Goal: Task Accomplishment & Management: Manage account settings

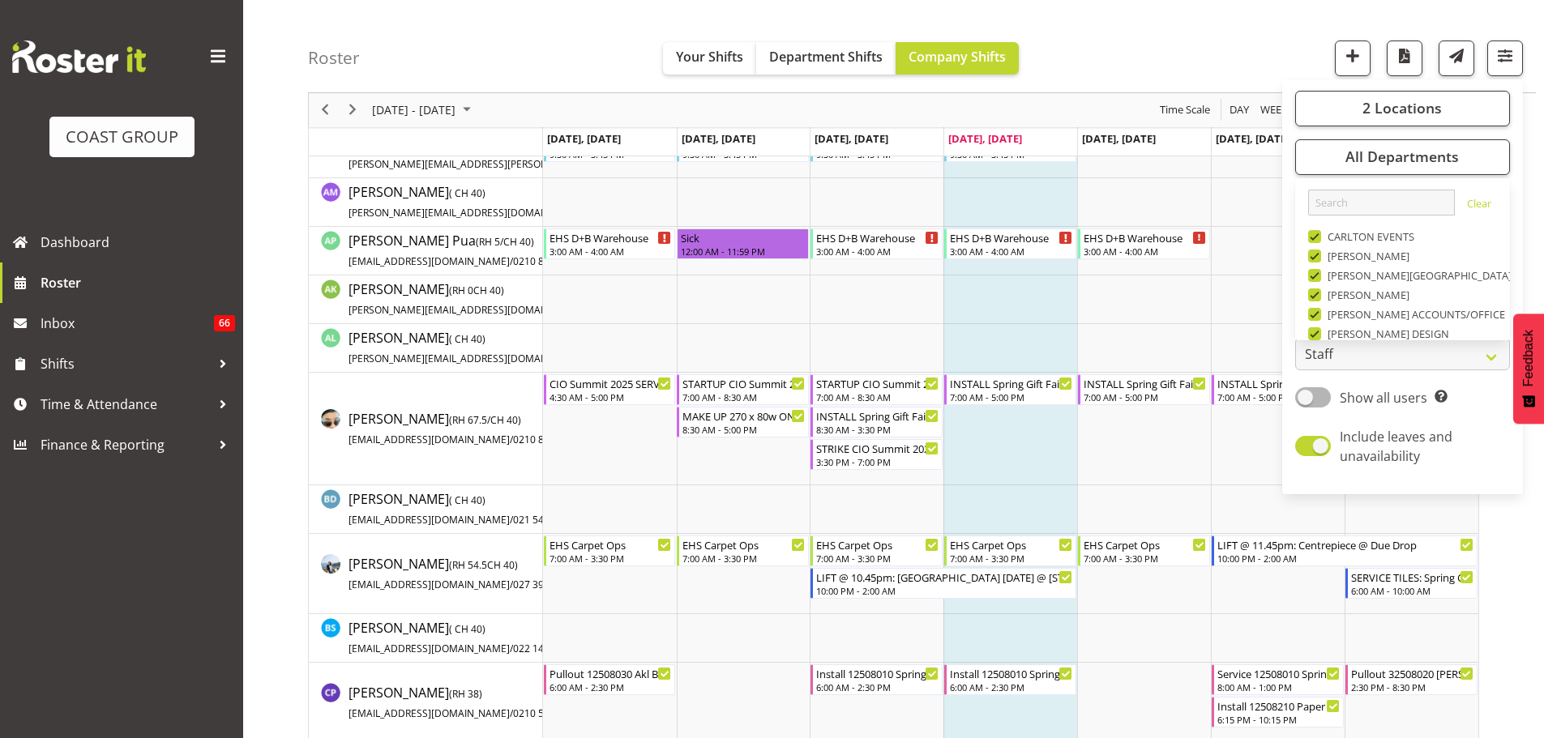
click at [1212, 66] on div "Roster Your Shifts Department Shifts Company Shifts 2 Locations Clear CARLTON E…" at bounding box center [922, 46] width 1228 height 93
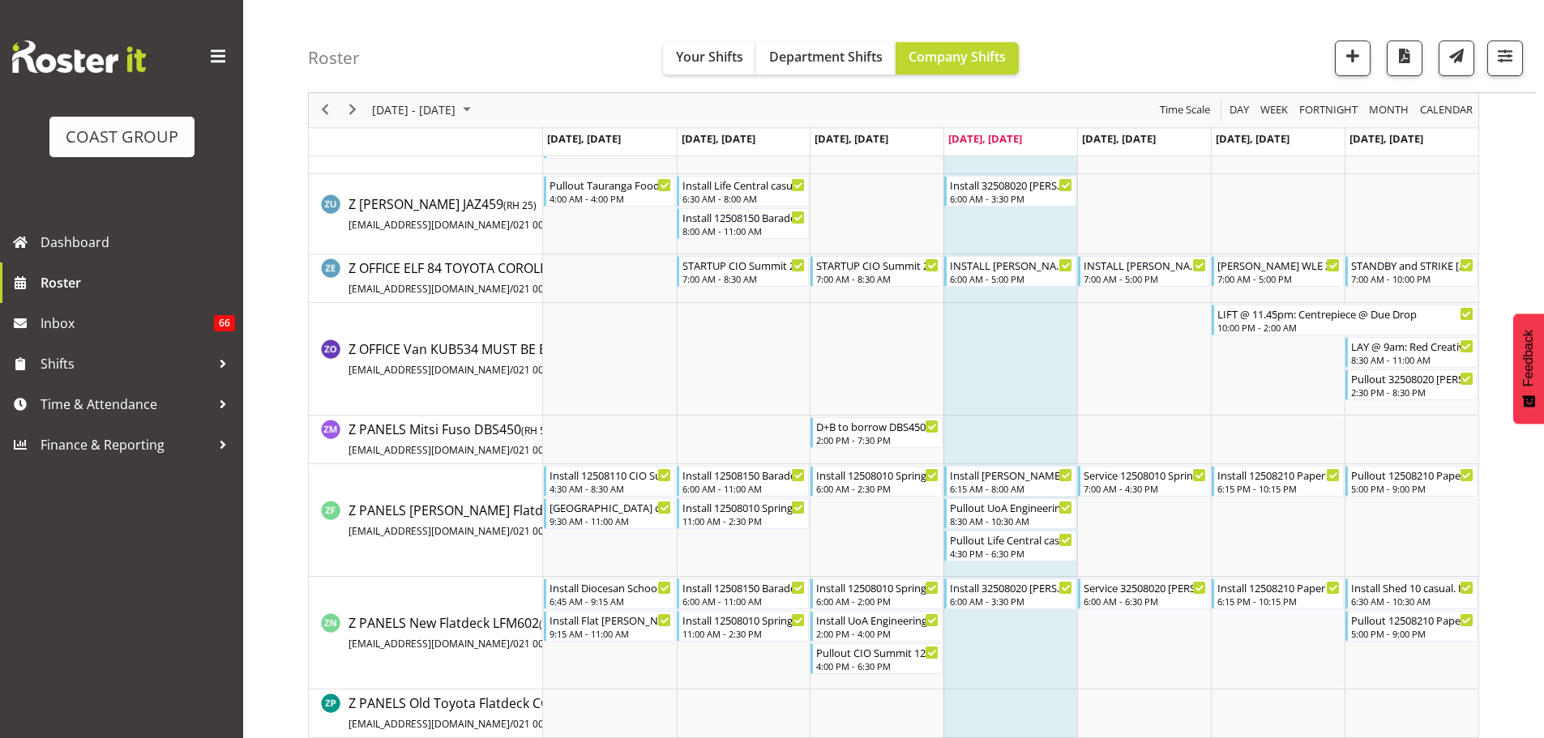
scroll to position [8551, 0]
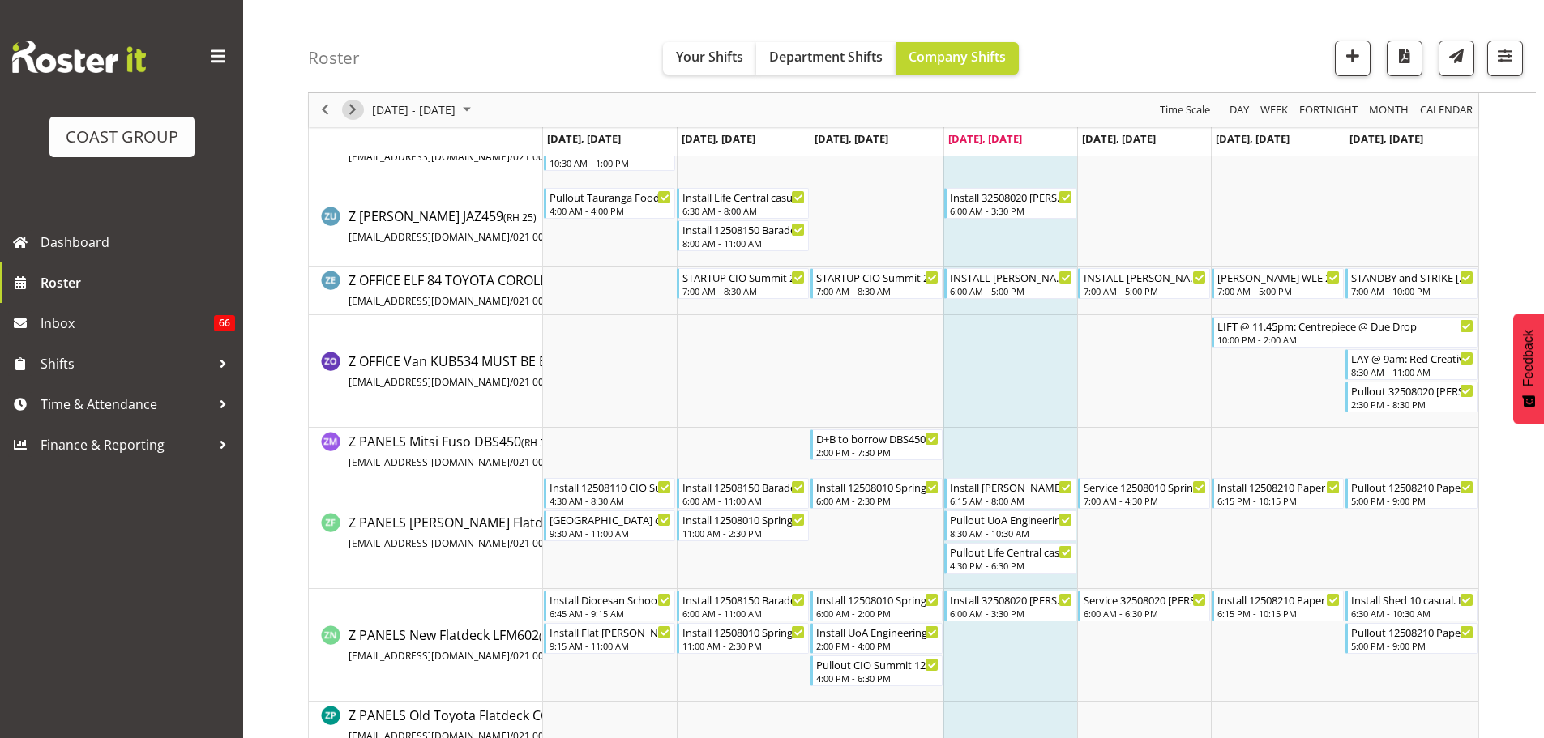
click at [352, 109] on span "Next" at bounding box center [352, 110] width 19 height 20
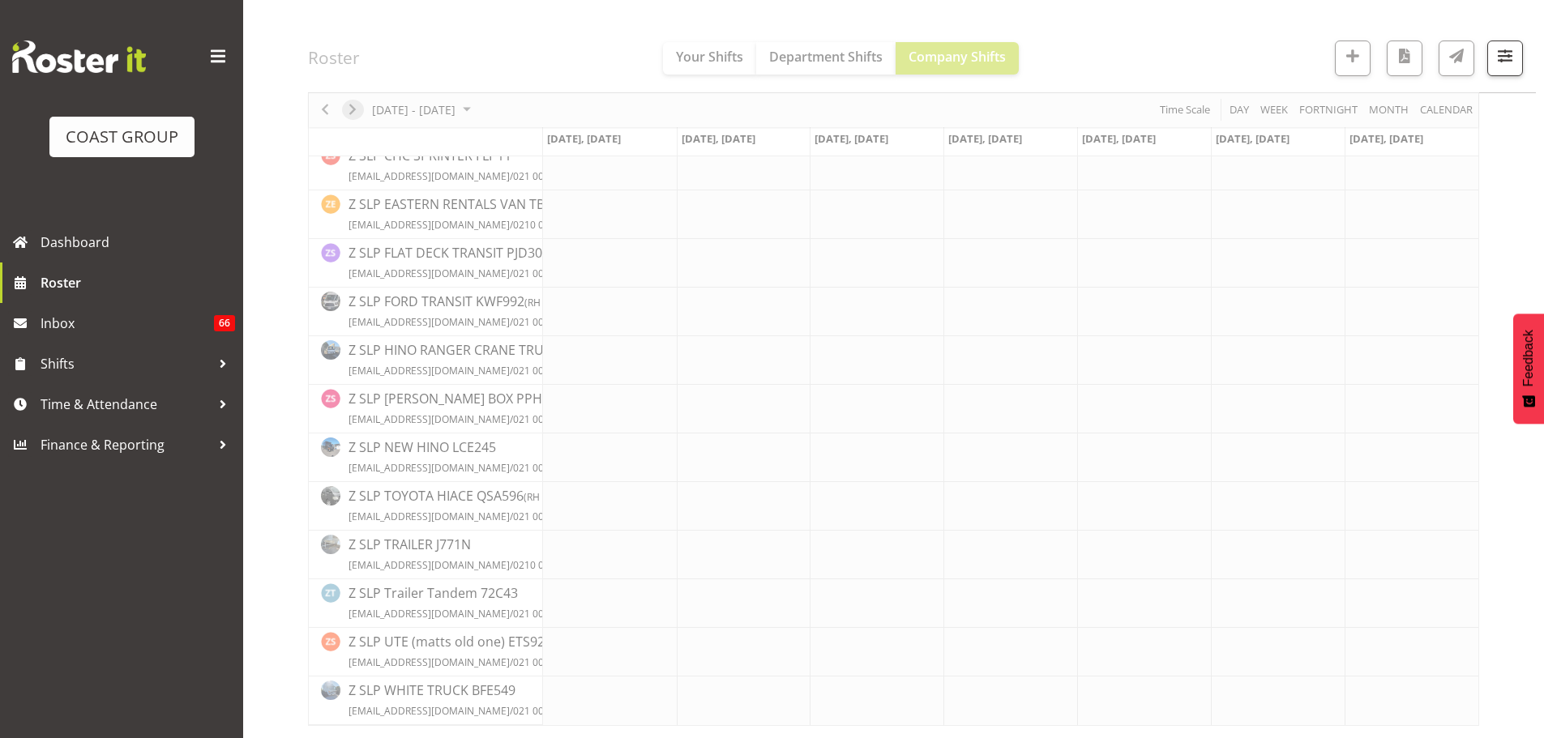
scroll to position [6941, 0]
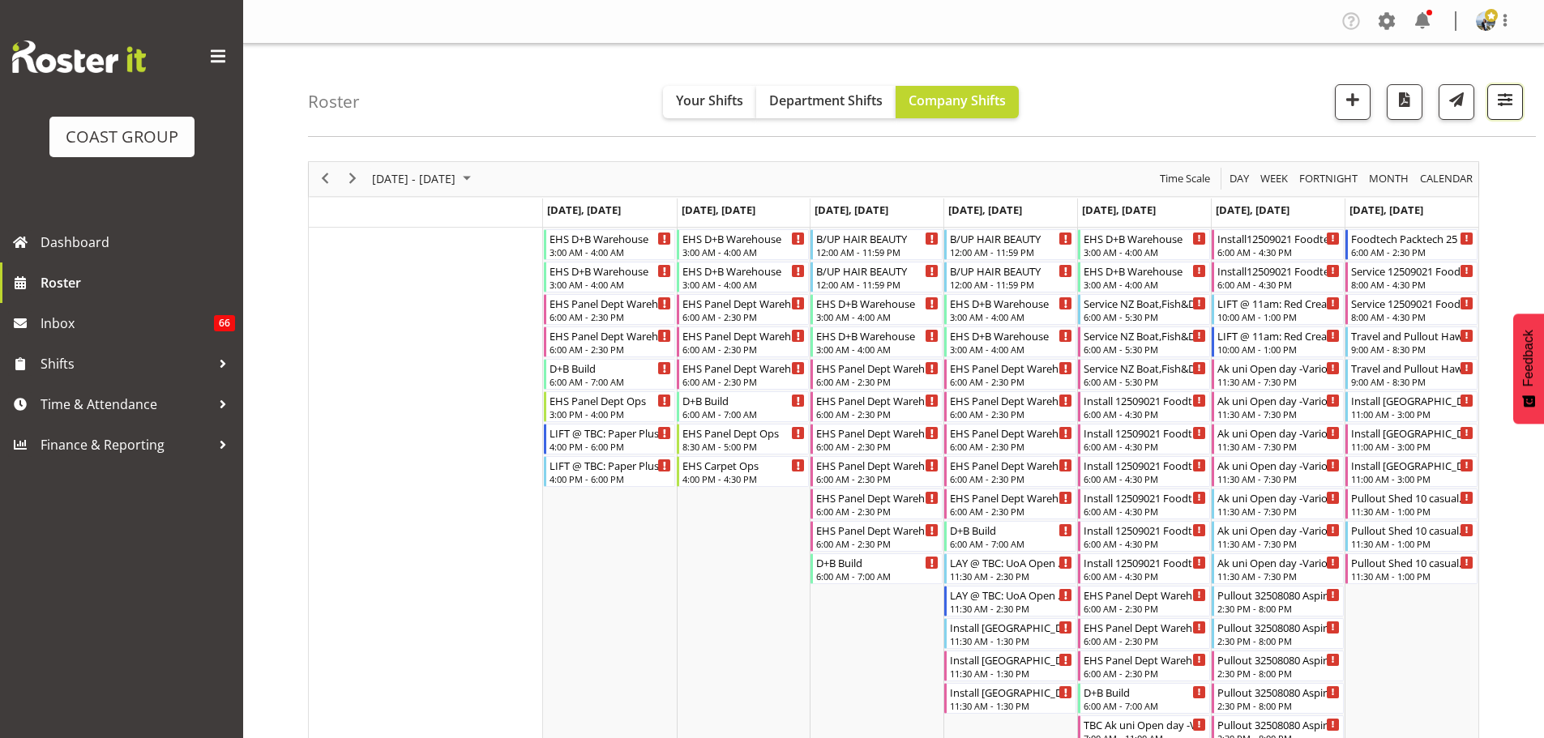
click at [1495, 105] on span "button" at bounding box center [1504, 99] width 21 height 21
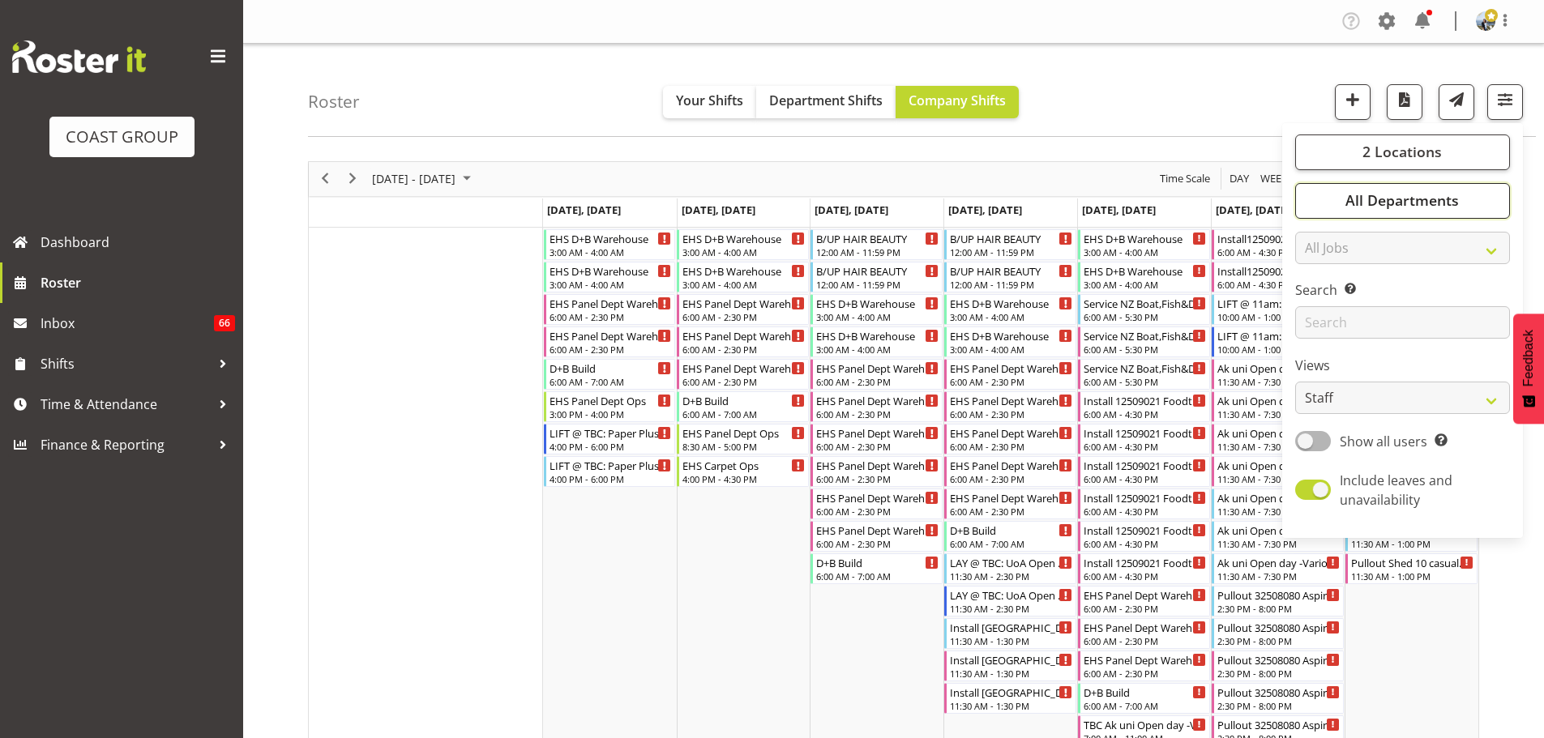
click at [1437, 201] on span "All Departments" at bounding box center [1401, 199] width 113 height 19
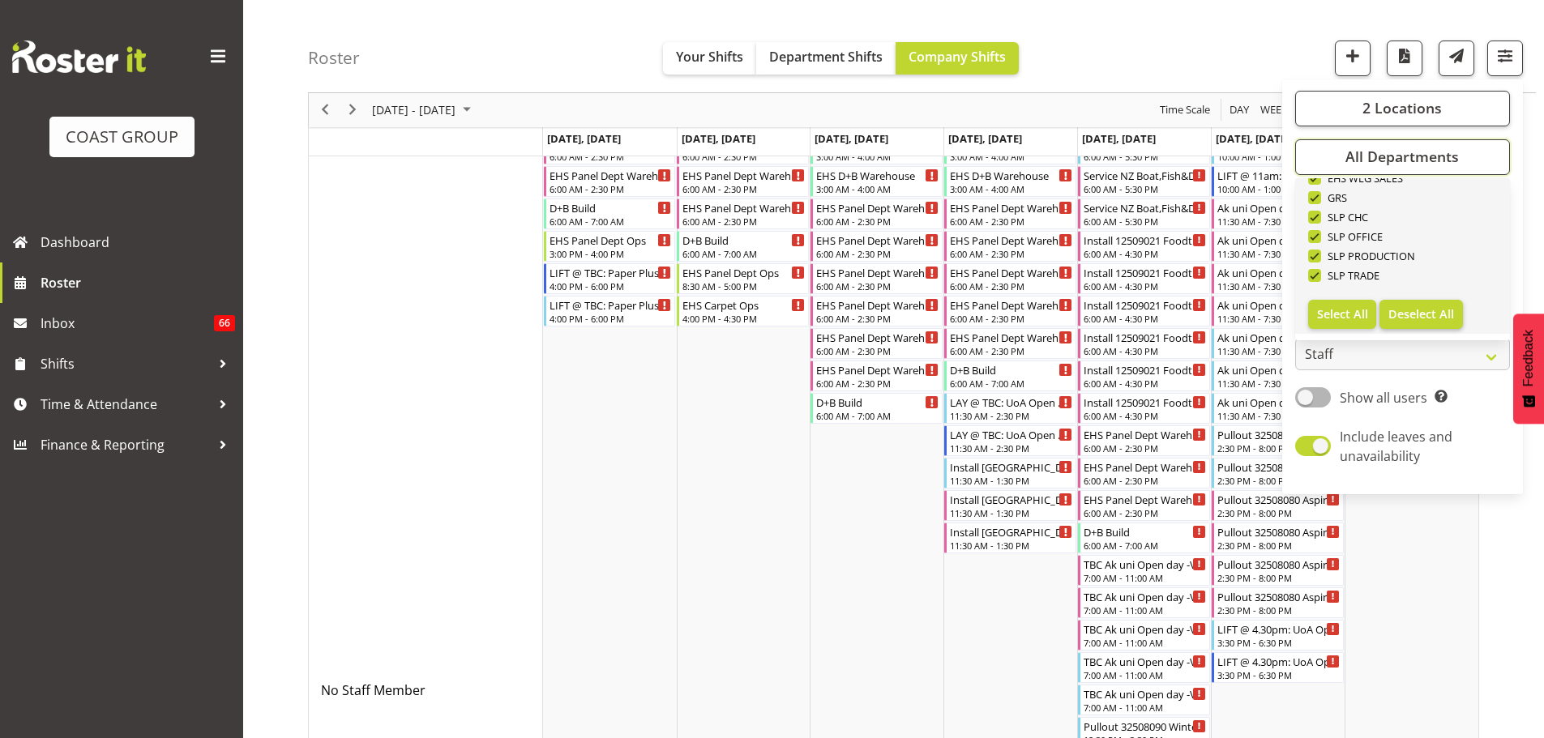
scroll to position [162, 0]
click at [1433, 313] on span "Deselect All" at bounding box center [1421, 313] width 66 height 15
checkbox input "false"
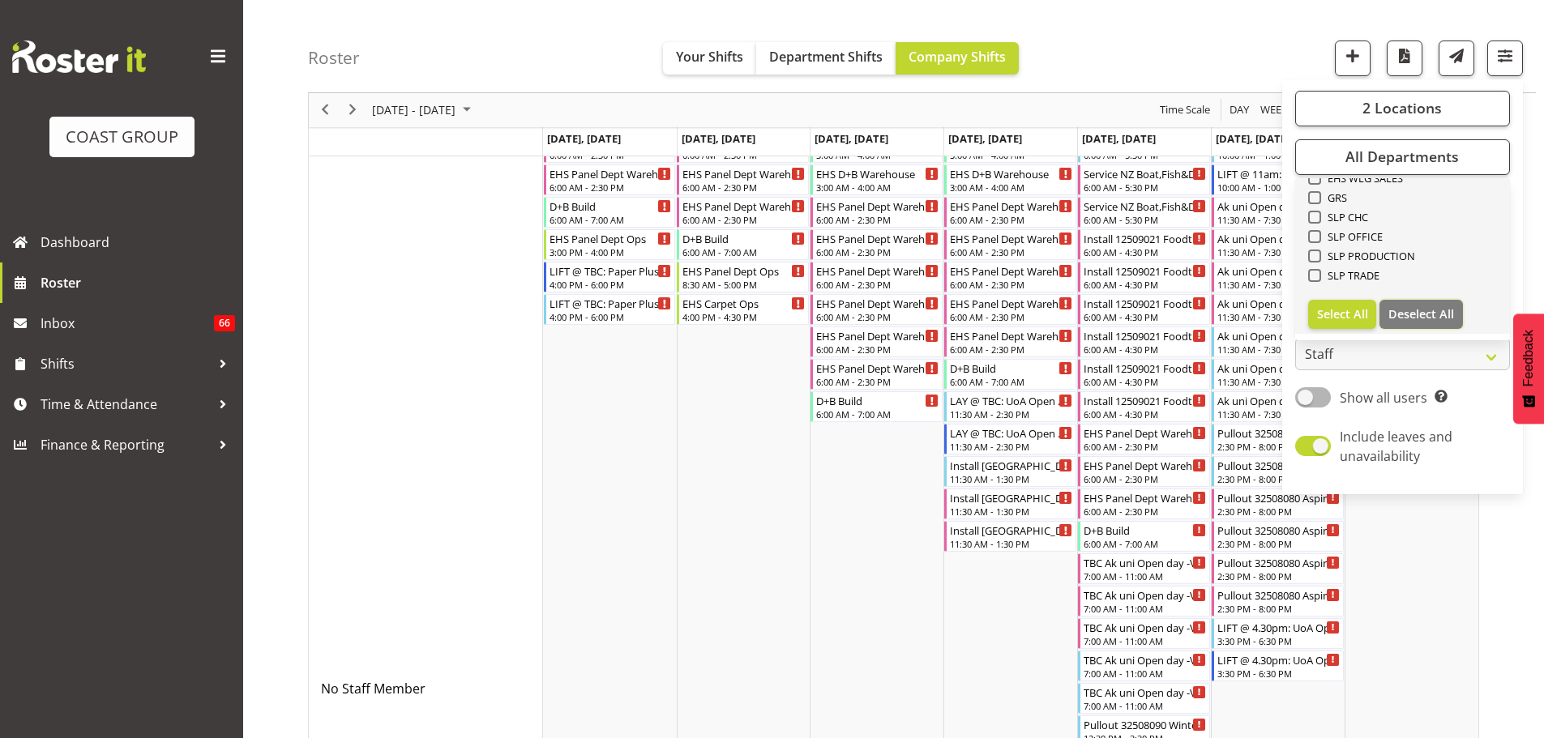
checkbox input "false"
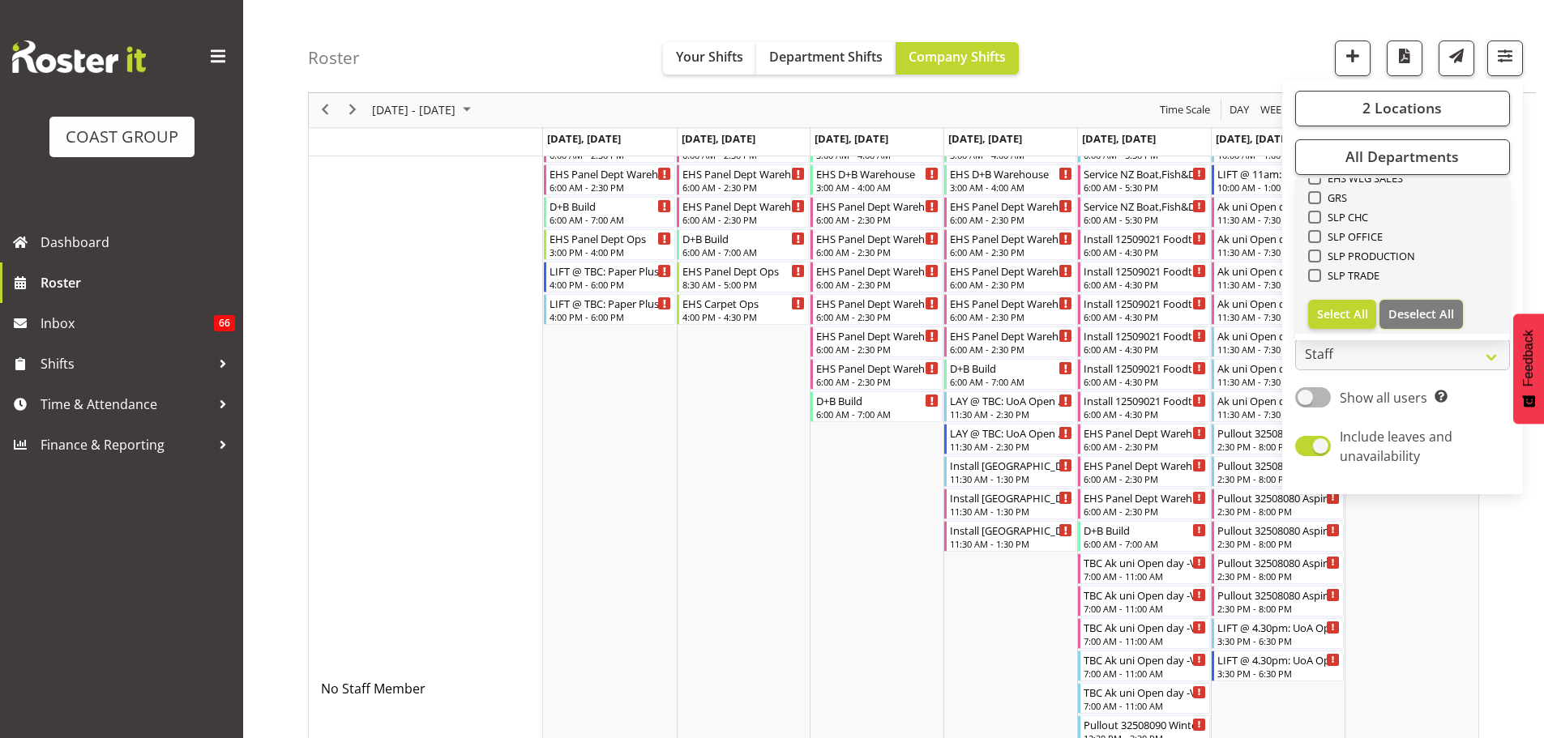
checkbox input "false"
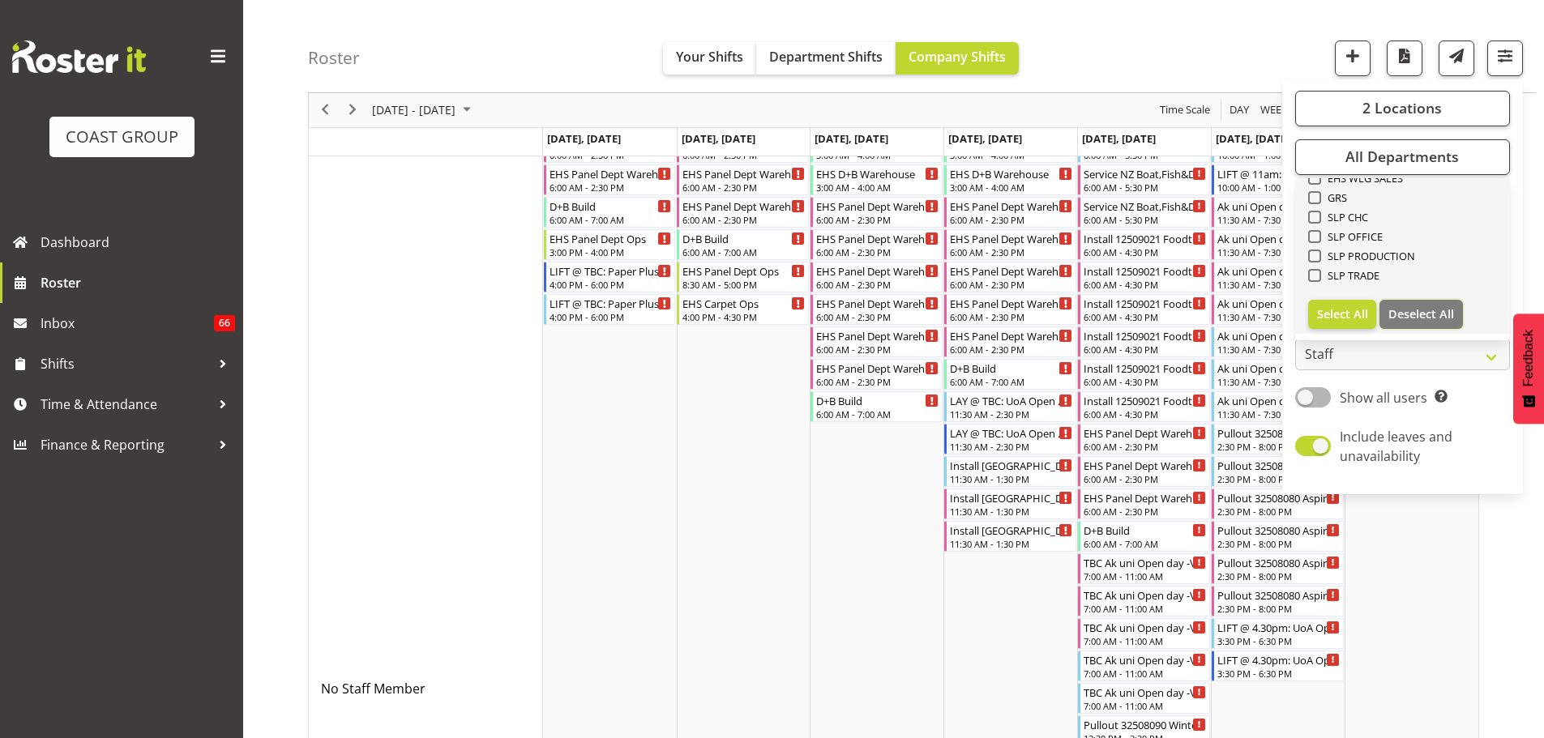
checkbox input "false"
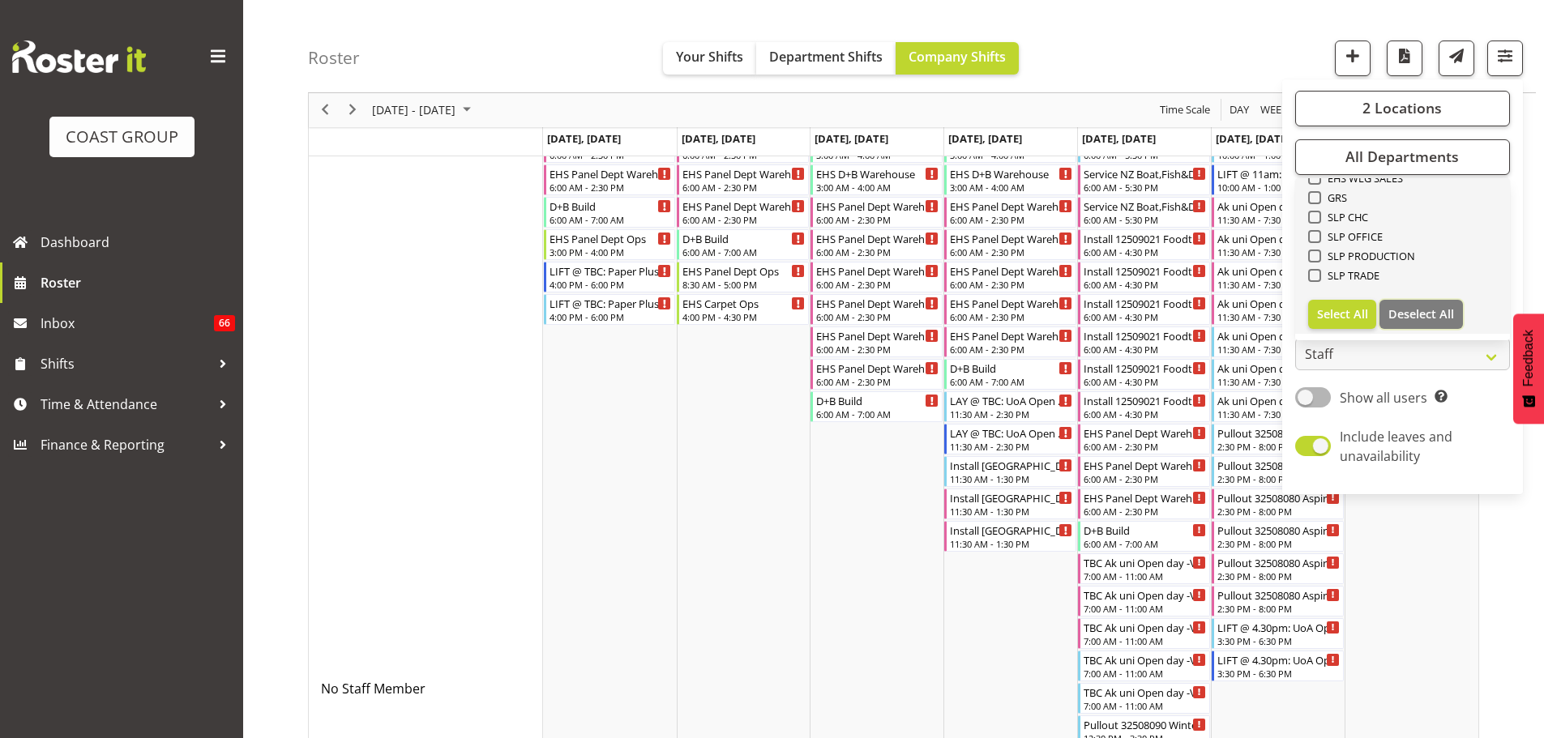
checkbox input "false"
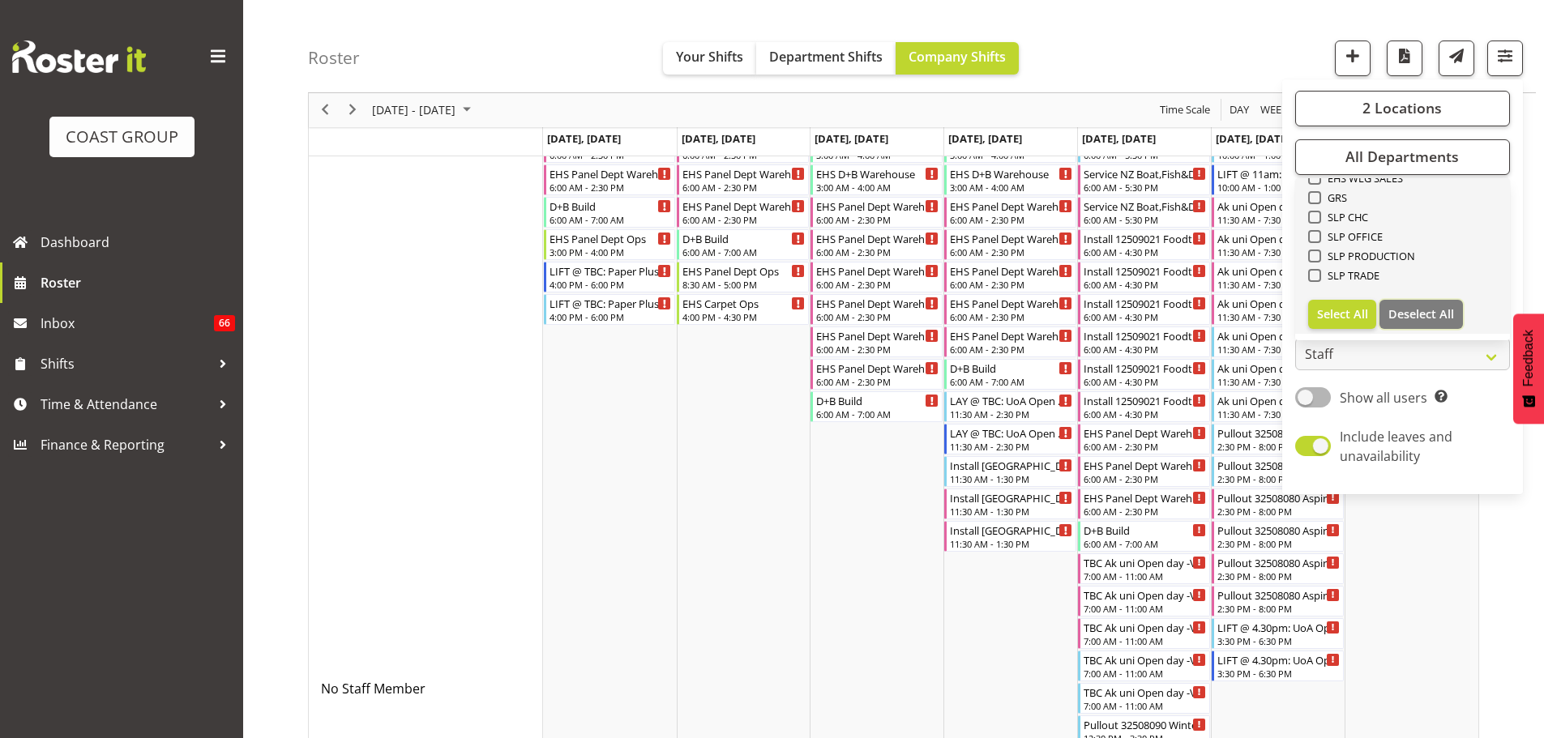
checkbox input "false"
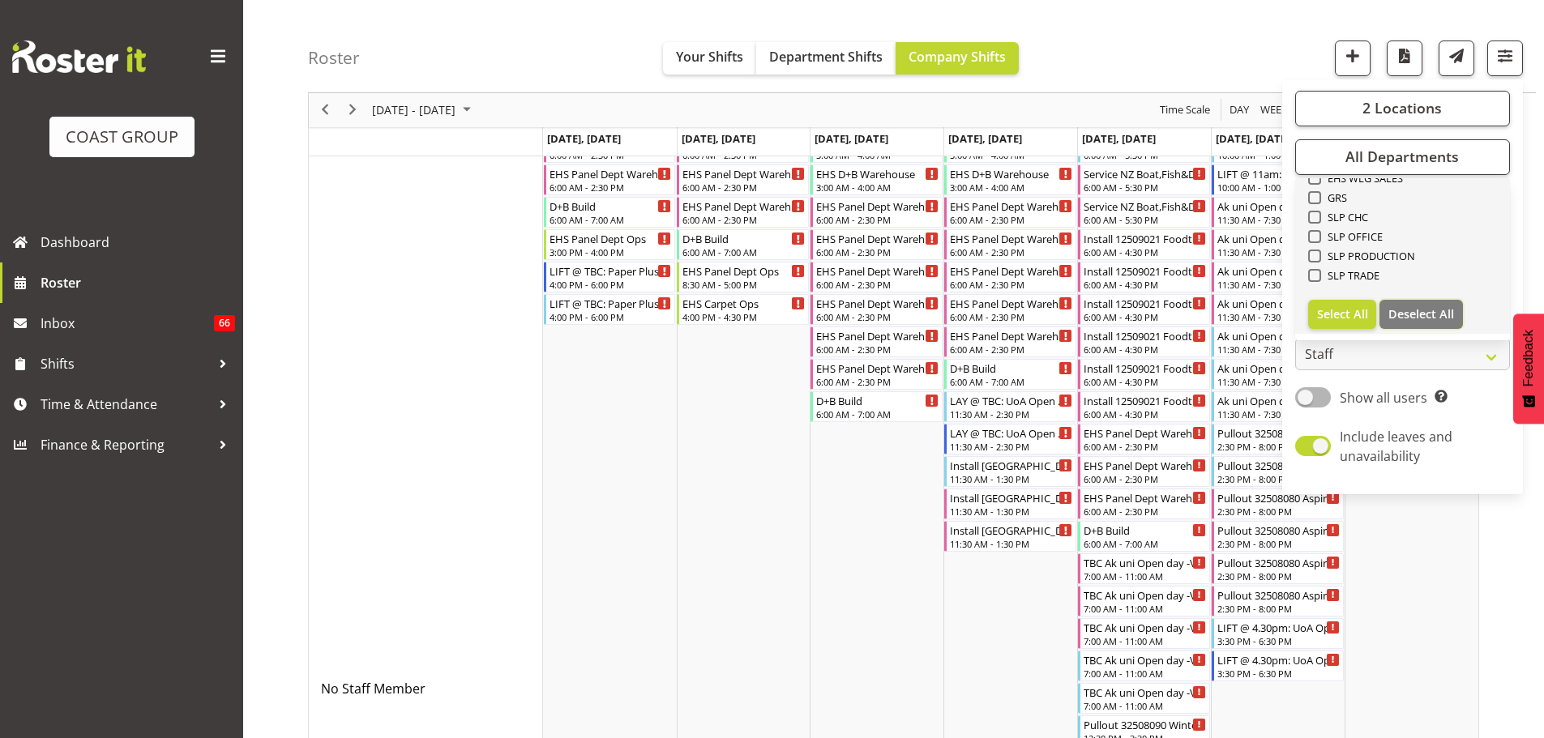
checkbox input "false"
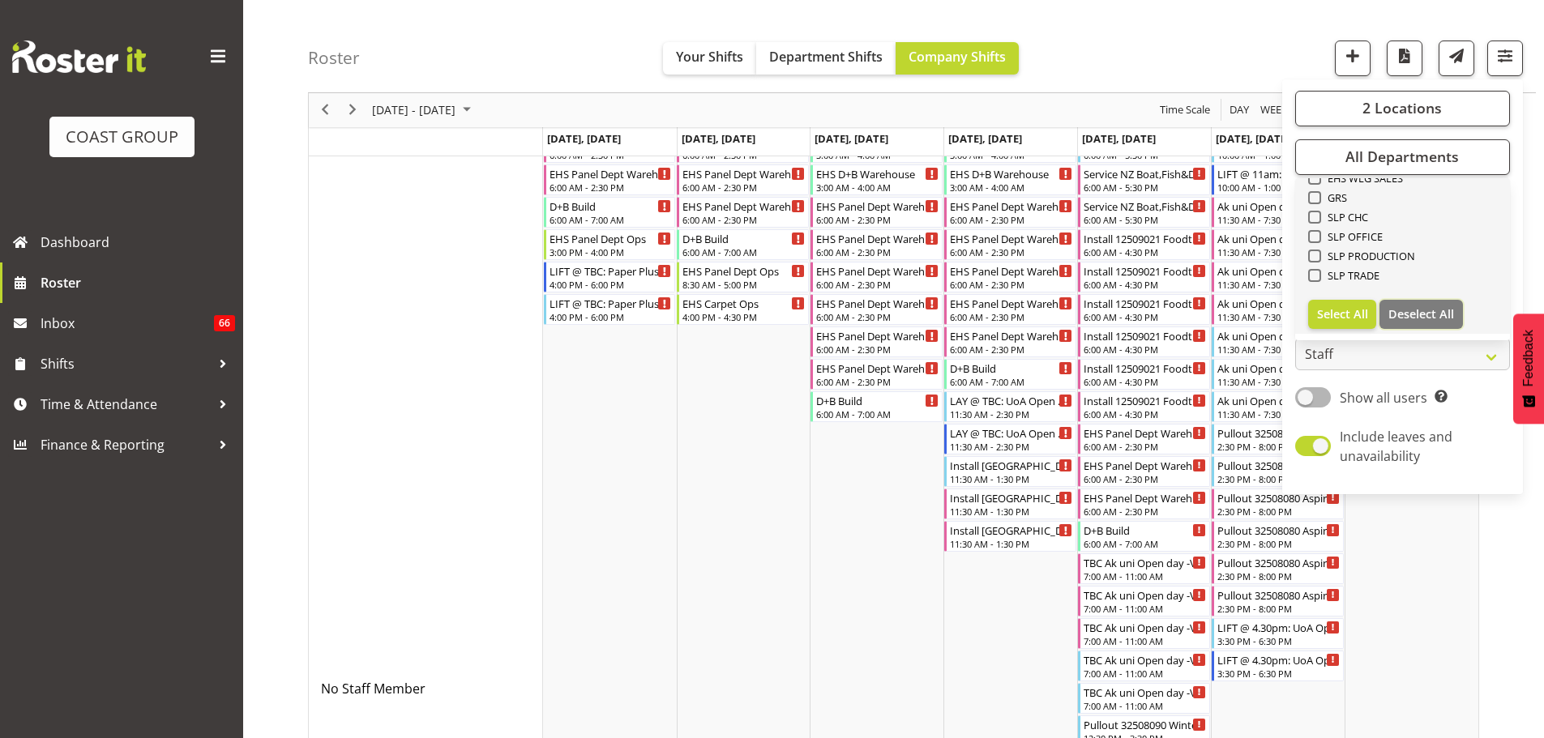
checkbox input "false"
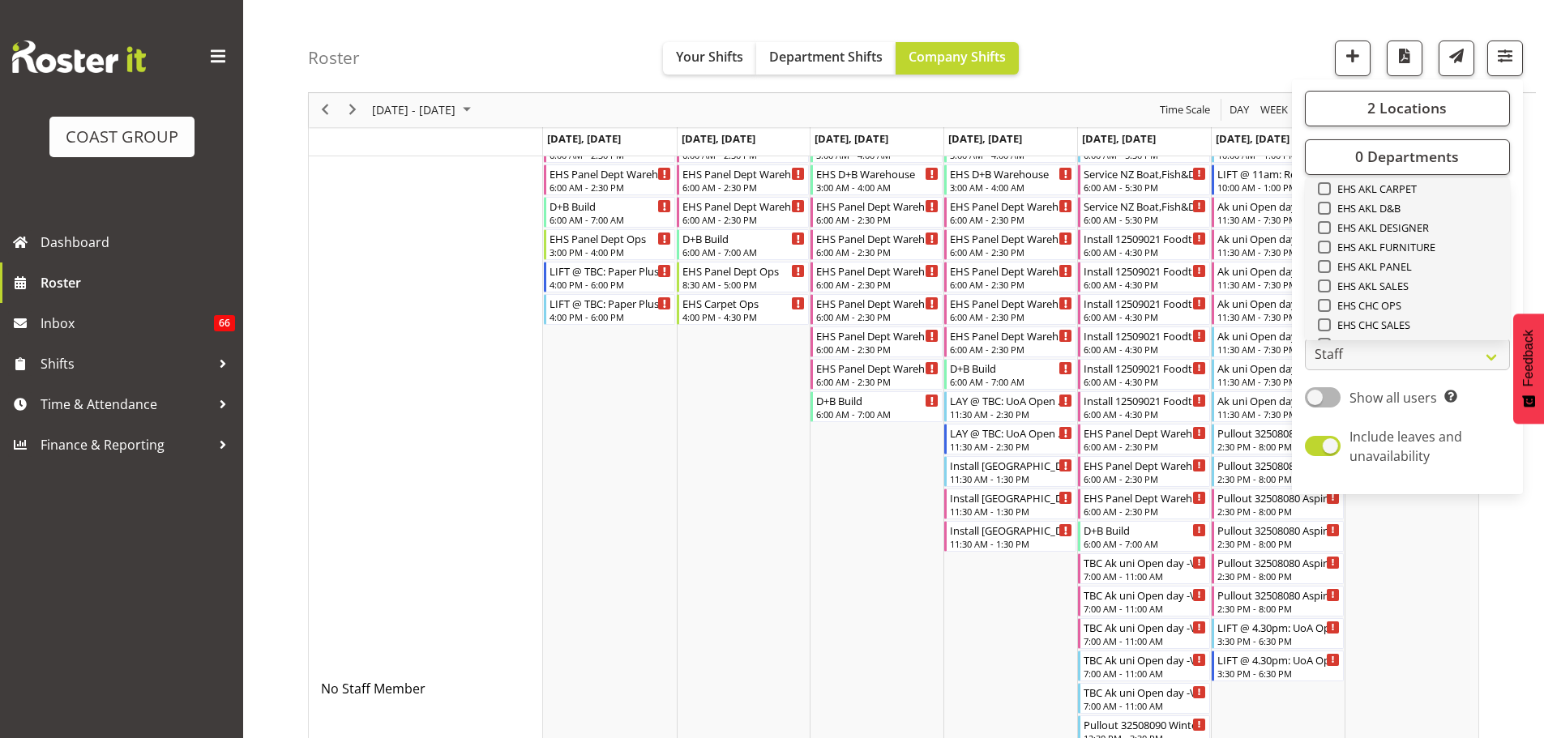
scroll to position [379, 0]
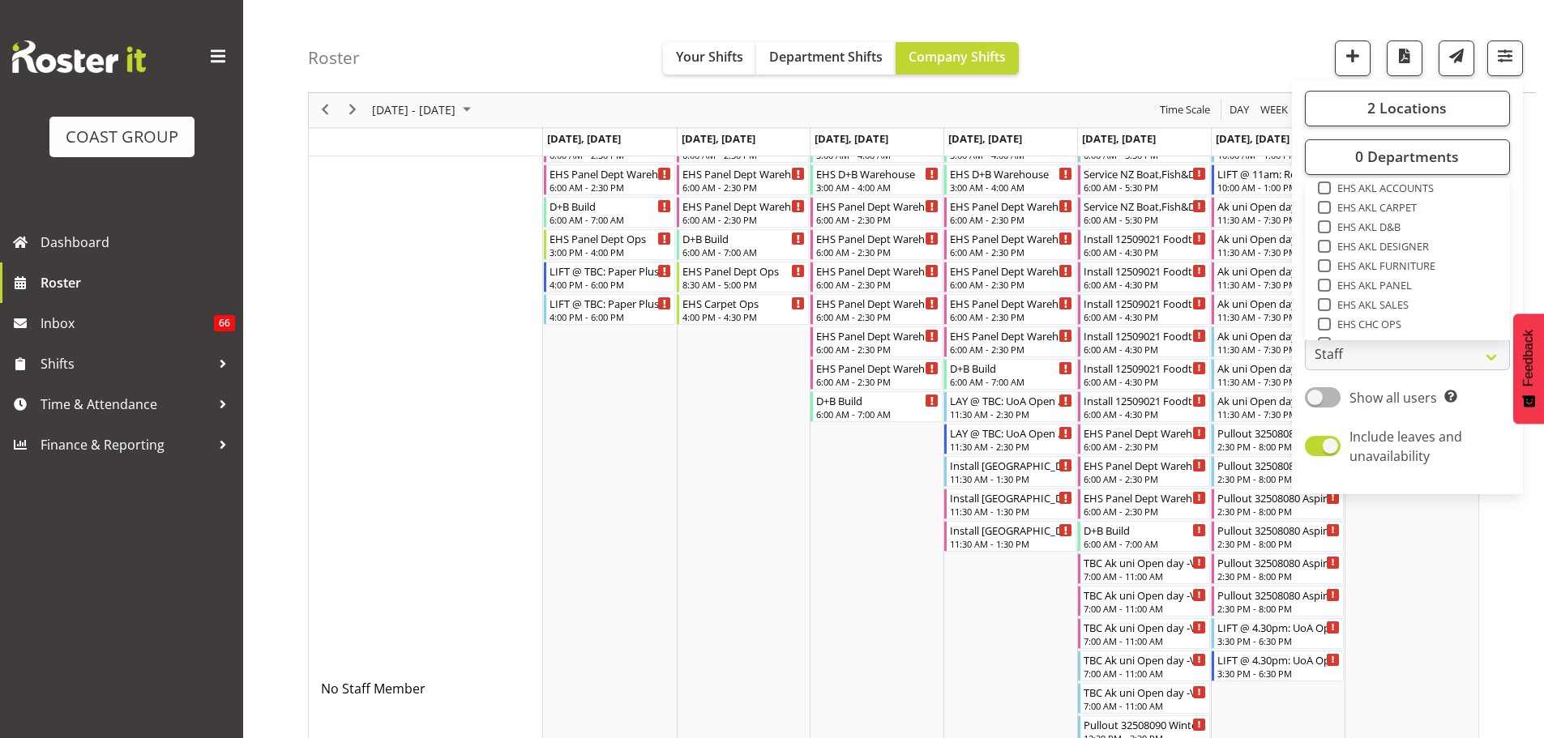
click at [1399, 211] on span "EHS AKL CARPET" at bounding box center [1373, 207] width 87 height 13
click at [1328, 211] on input "EHS AKL CARPET" at bounding box center [1323, 208] width 11 height 11
checkbox input "true"
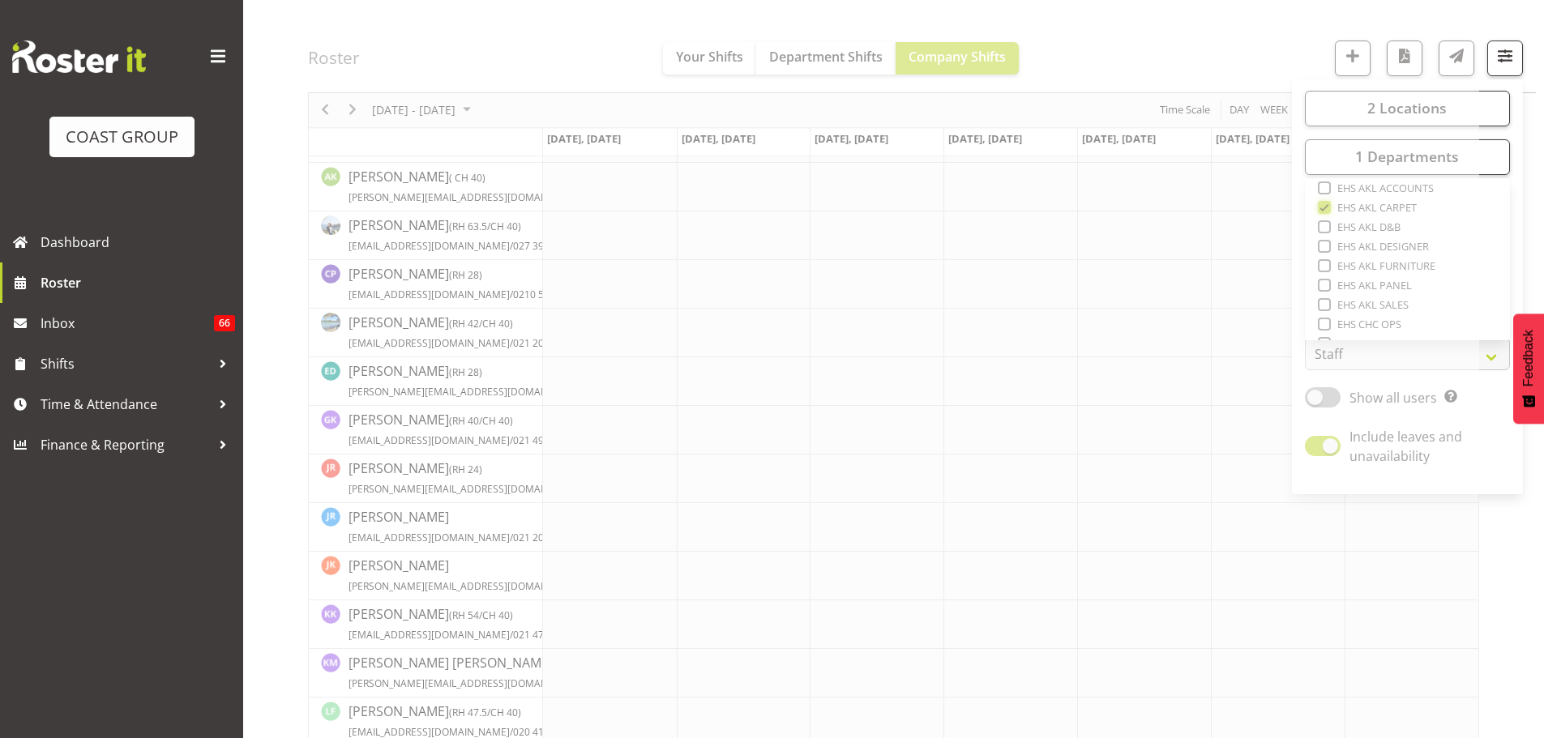
scroll to position [0, 0]
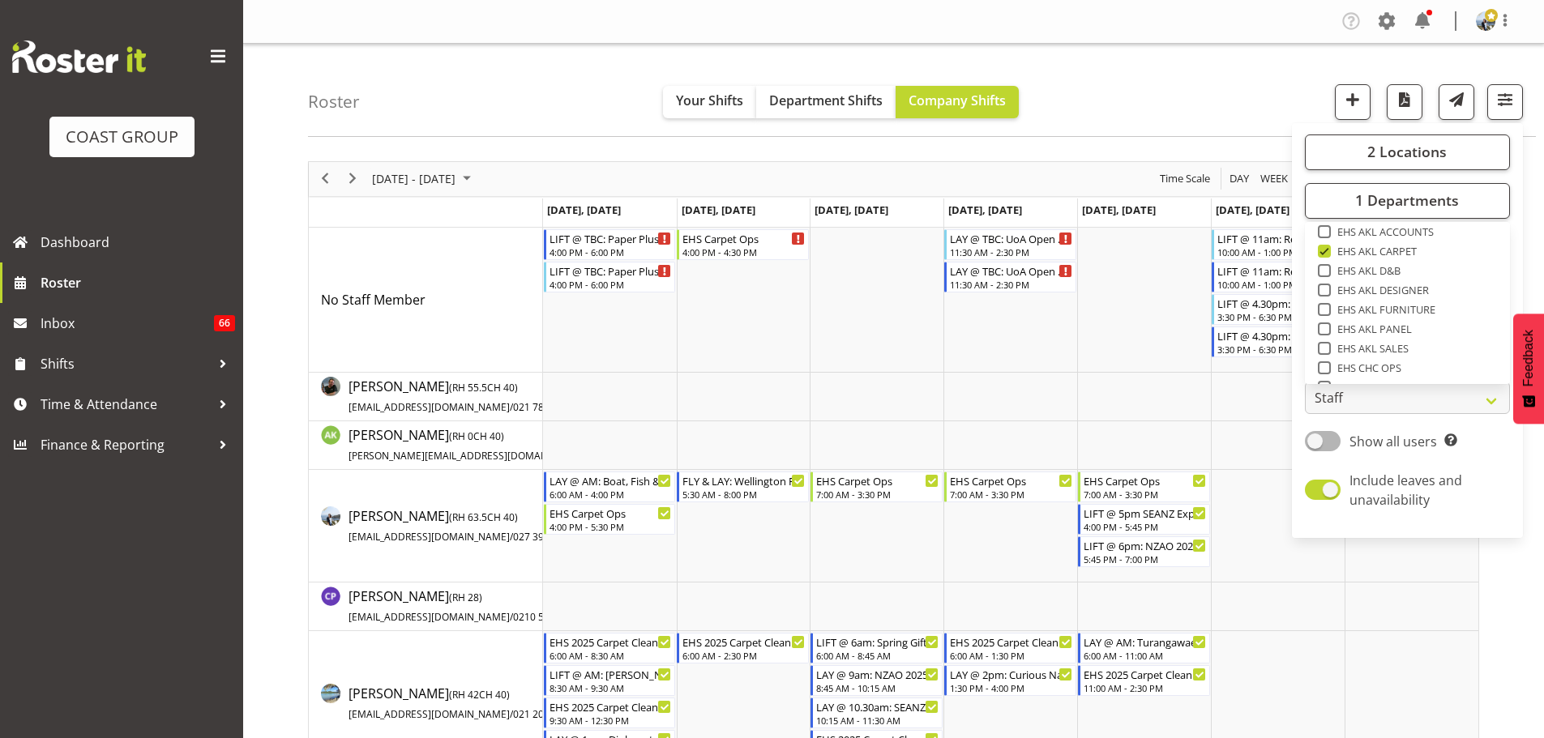
click at [1230, 133] on div "Roster Your Shifts Department Shifts Company Shifts 2 Locations Clear CARLTON E…" at bounding box center [922, 90] width 1228 height 93
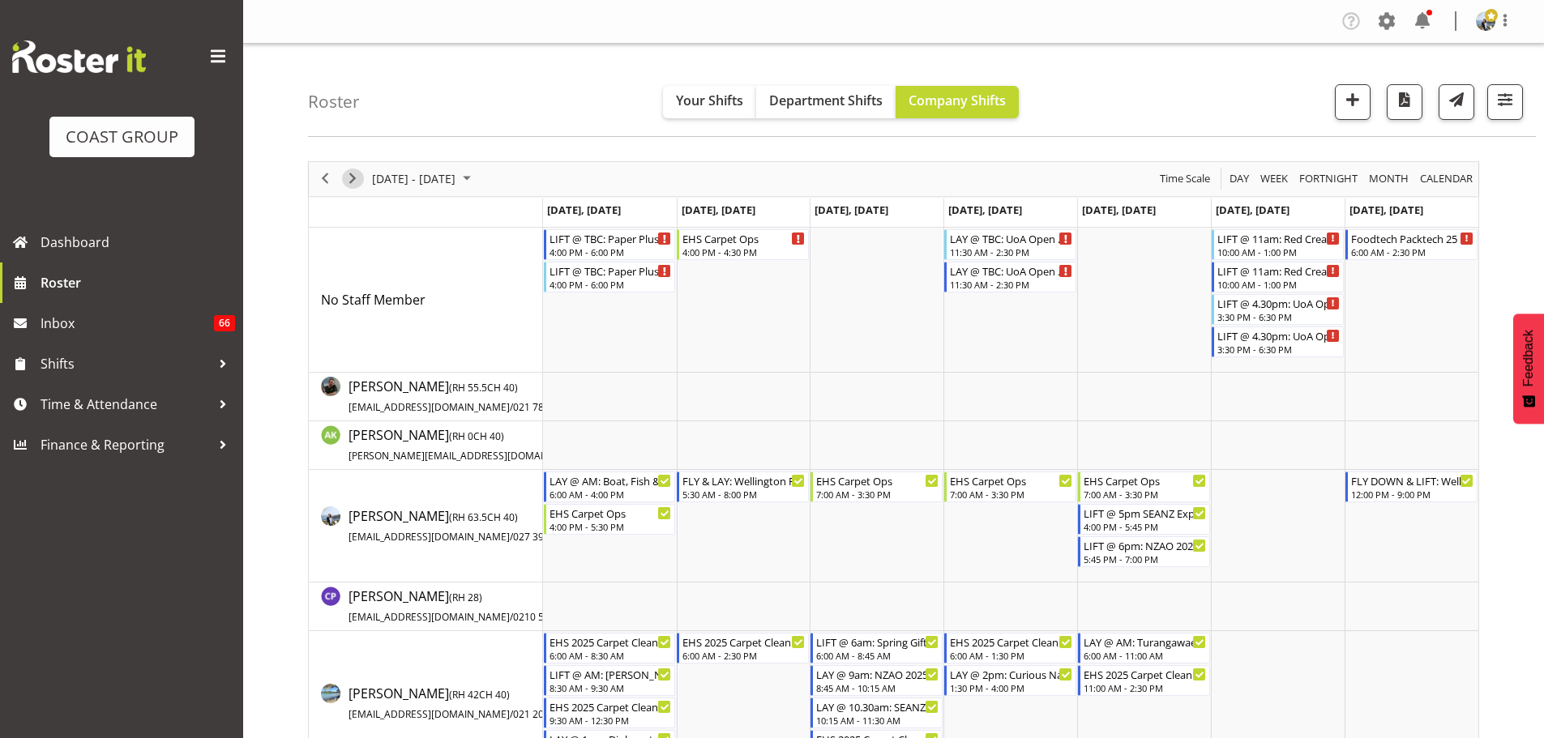
click at [348, 173] on span "Next" at bounding box center [352, 179] width 19 height 20
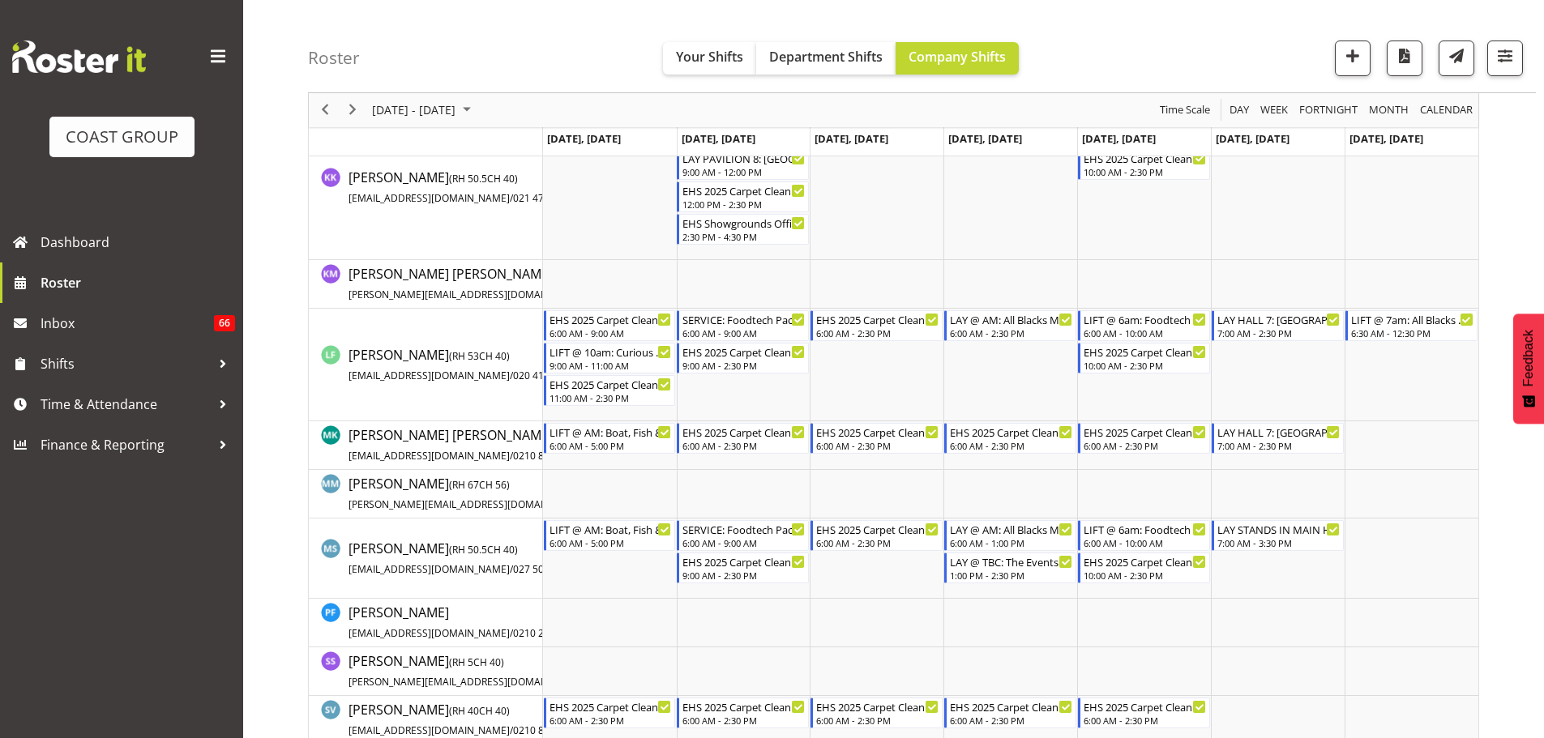
scroll to position [729, 0]
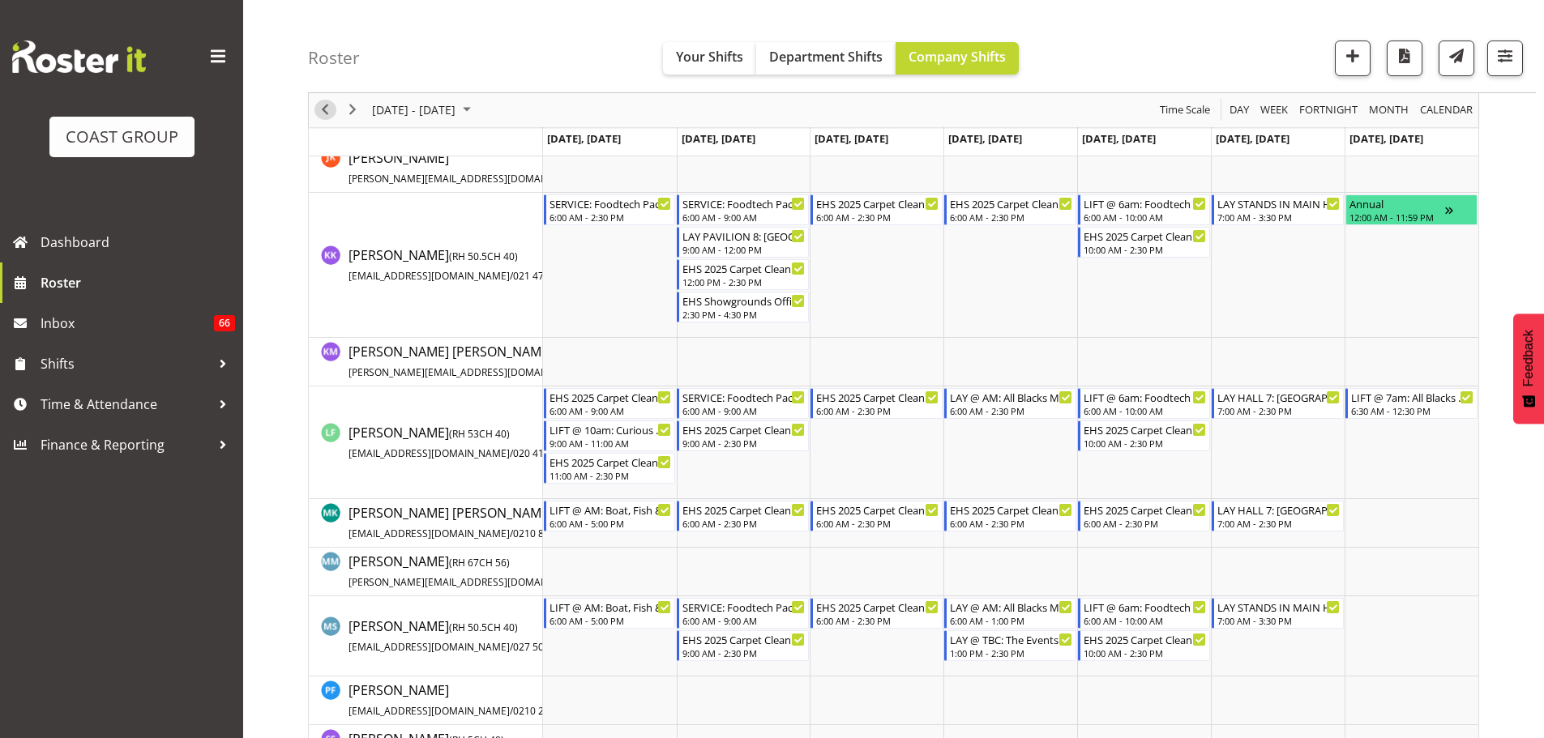
click at [331, 111] on span "Previous" at bounding box center [324, 110] width 19 height 20
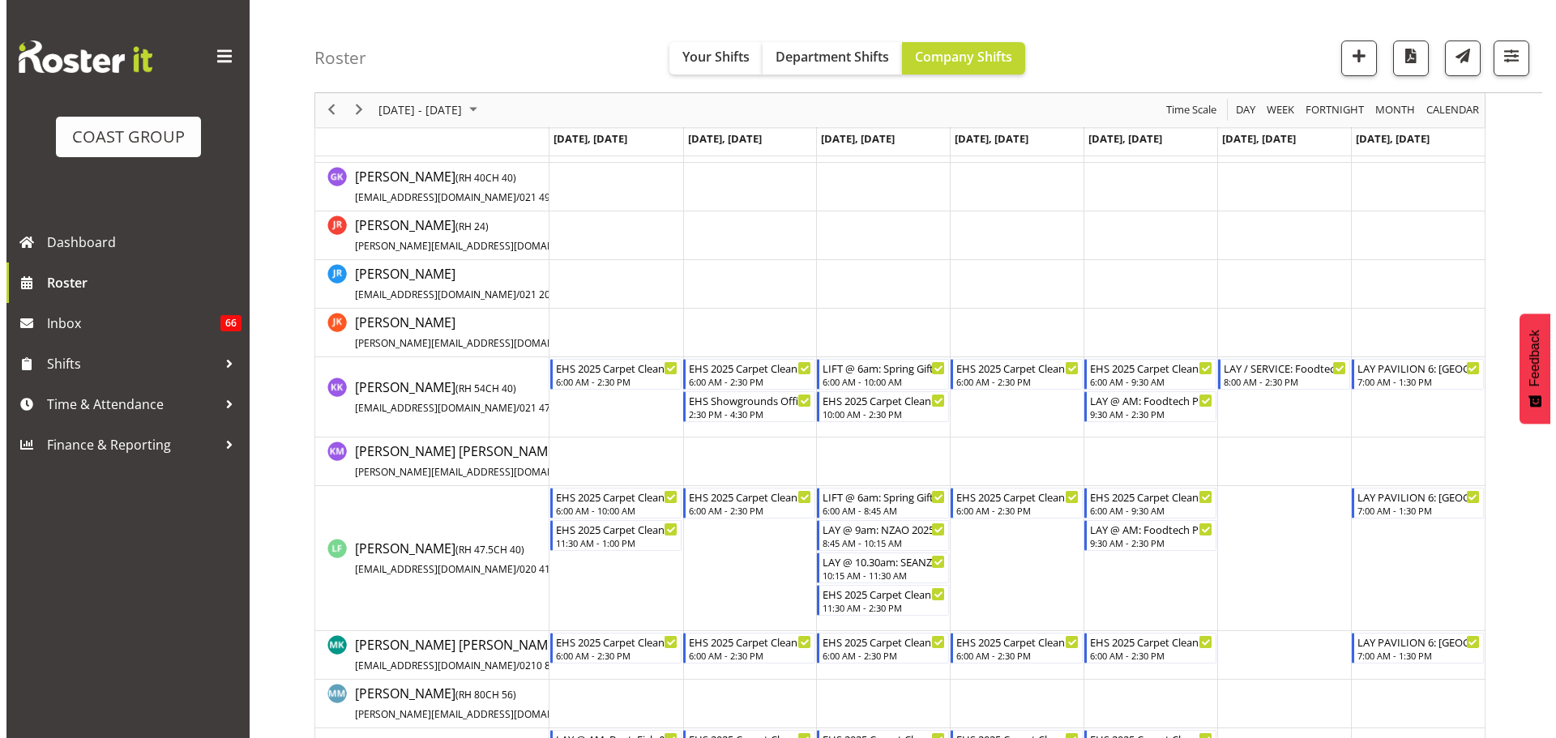
scroll to position [919, 0]
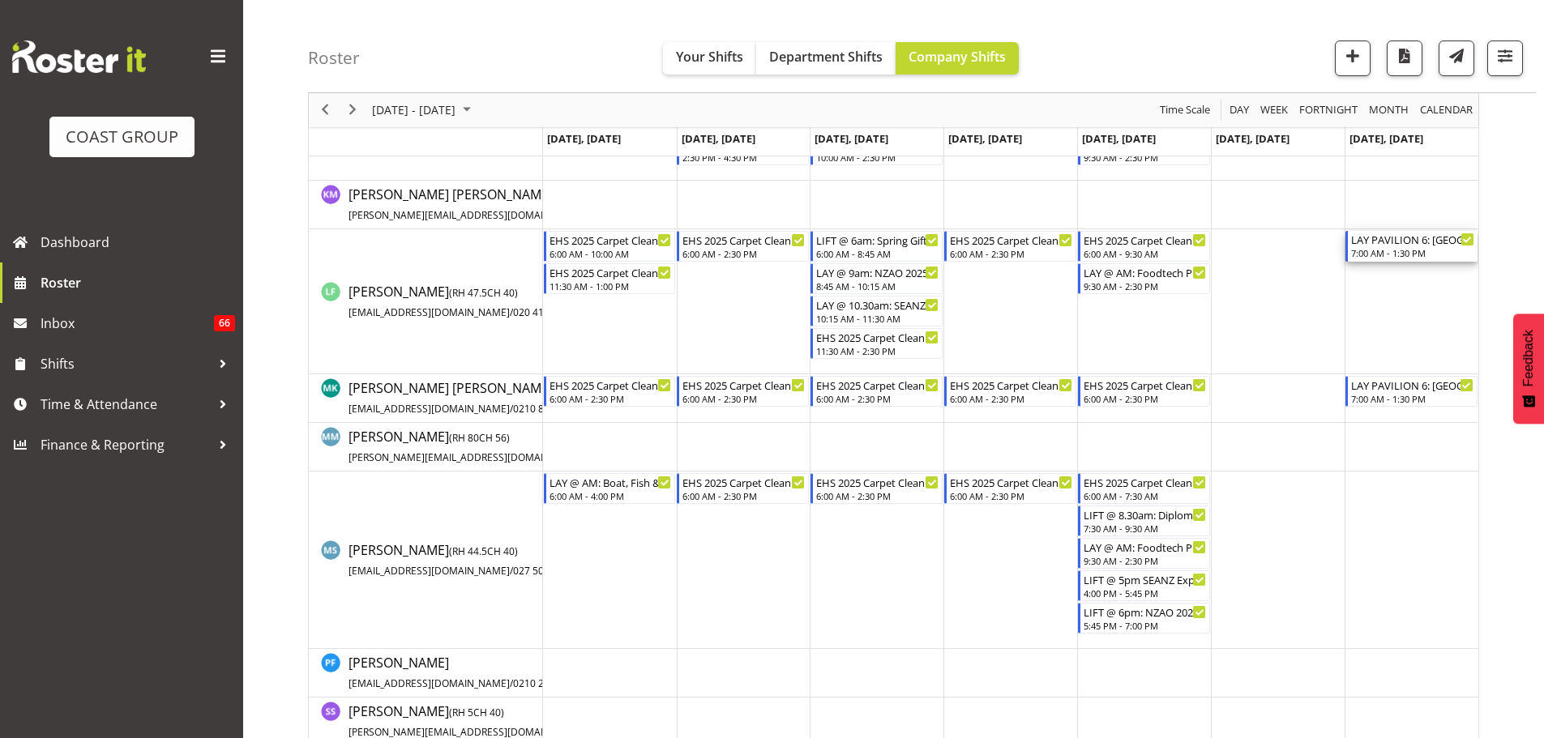
click at [1401, 250] on div "7:00 AM - 1:30 PM" at bounding box center [1412, 252] width 123 height 13
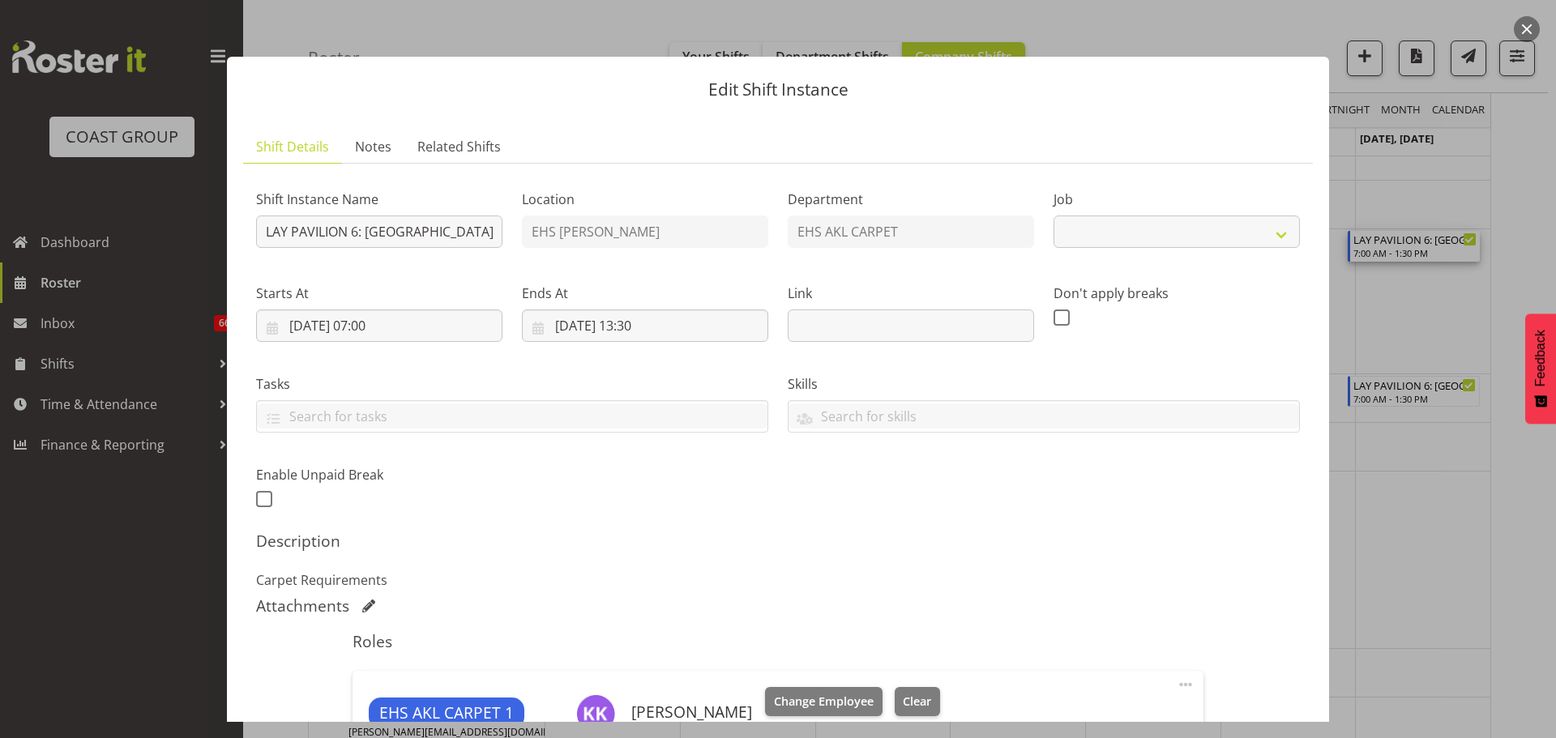
select select "9932"
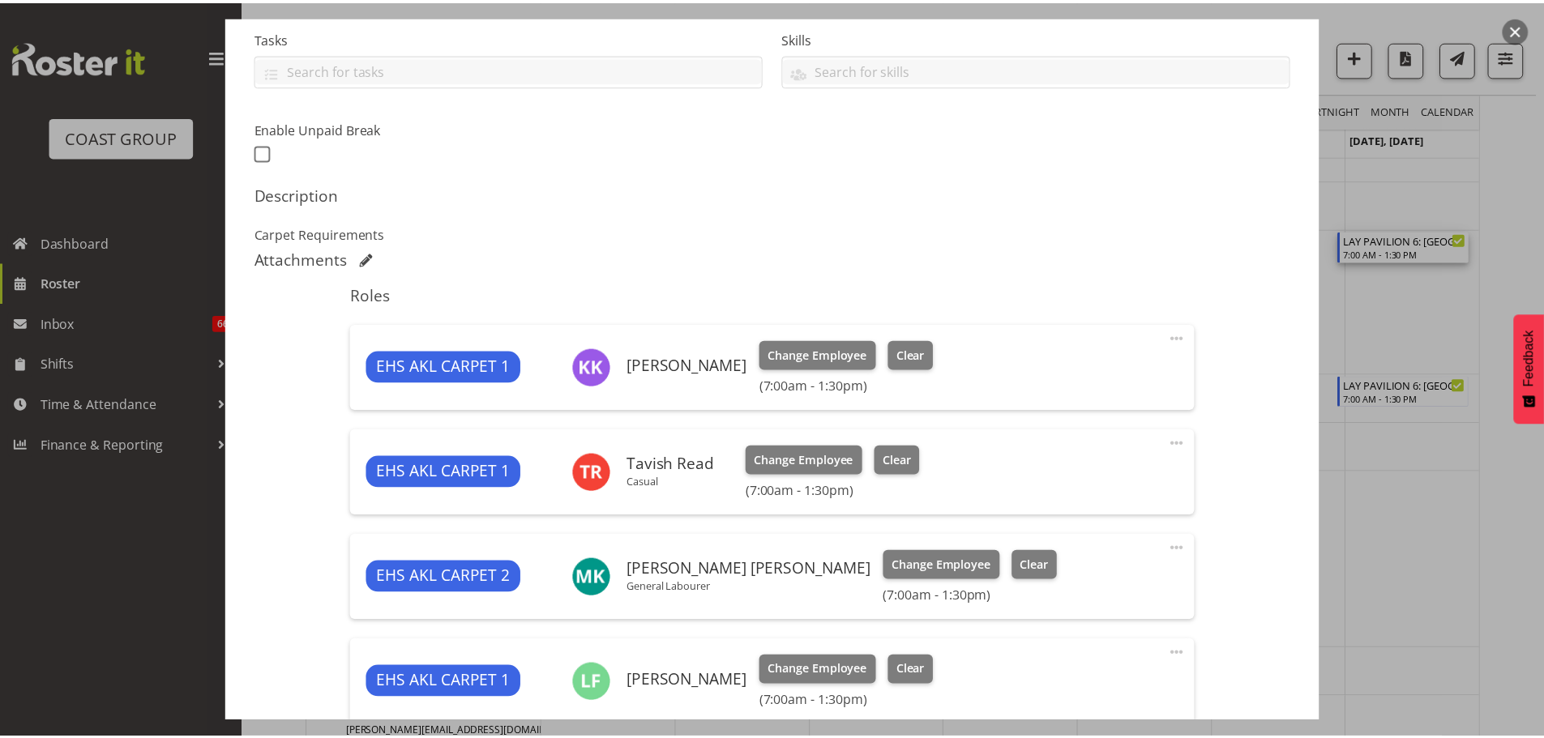
scroll to position [570, 0]
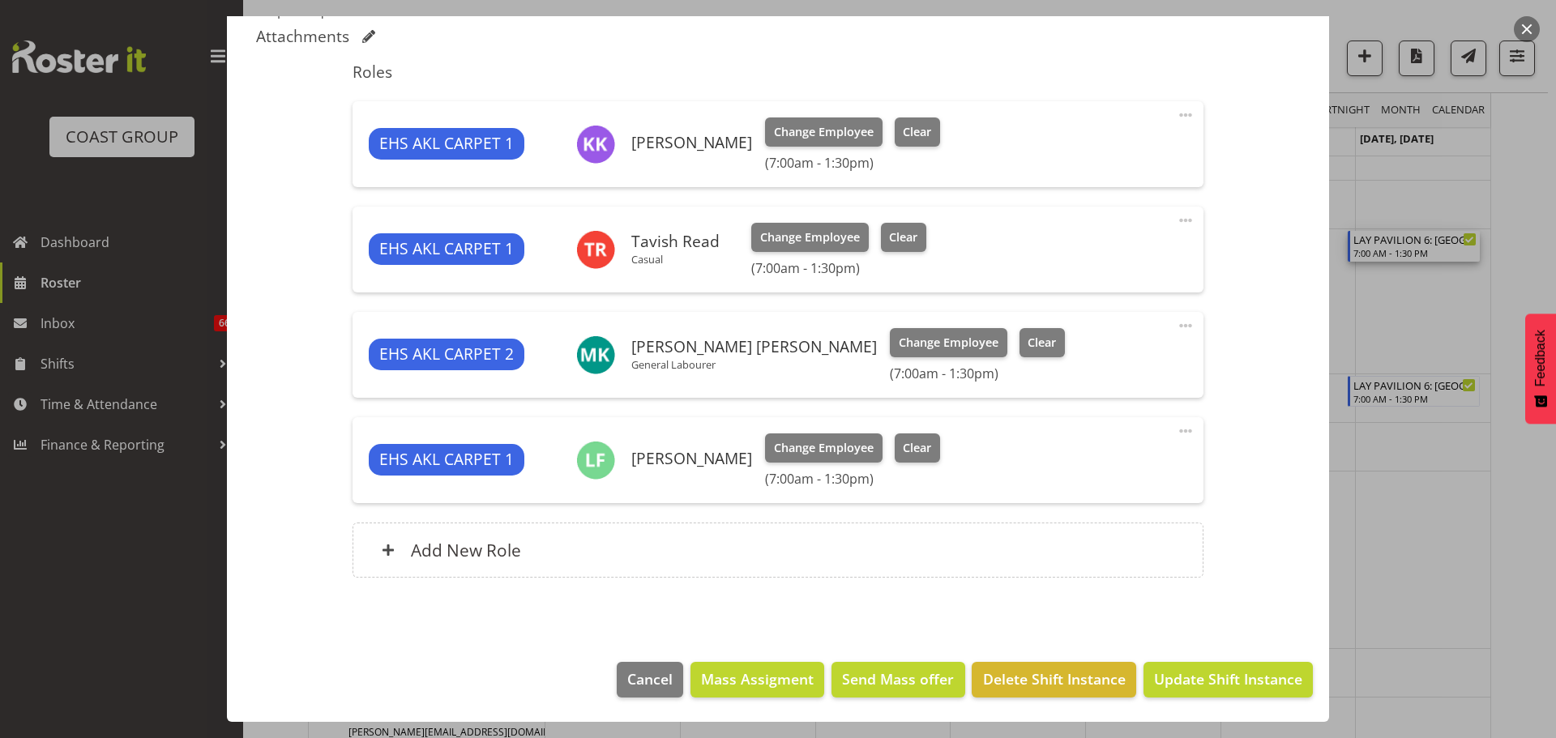
click at [1492, 480] on div at bounding box center [778, 369] width 1556 height 738
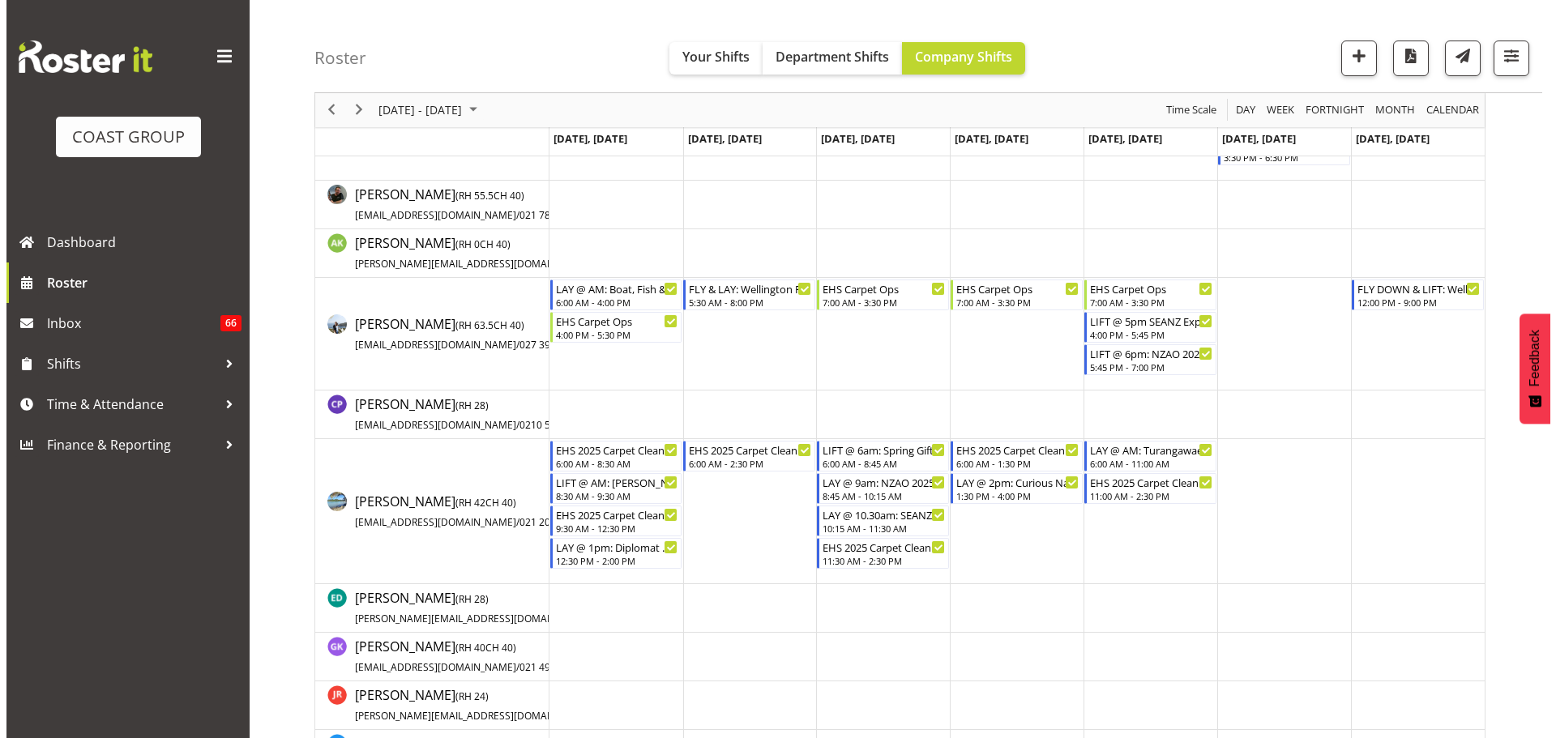
scroll to position [0, 0]
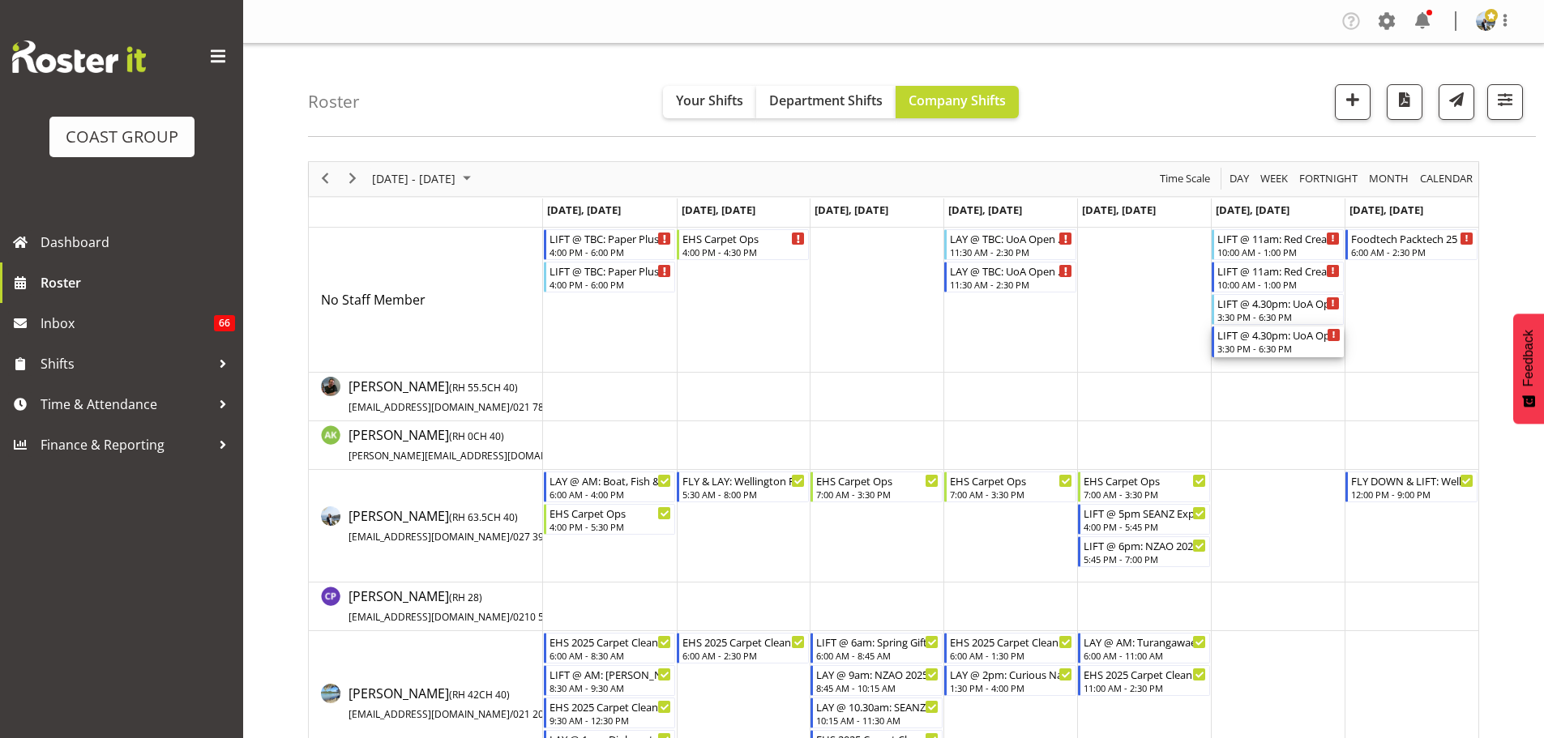
click at [1268, 339] on div "LIFT @ 4.30pm: UoA Open Day 2025 @ [GEOGRAPHIC_DATA]" at bounding box center [1278, 335] width 123 height 16
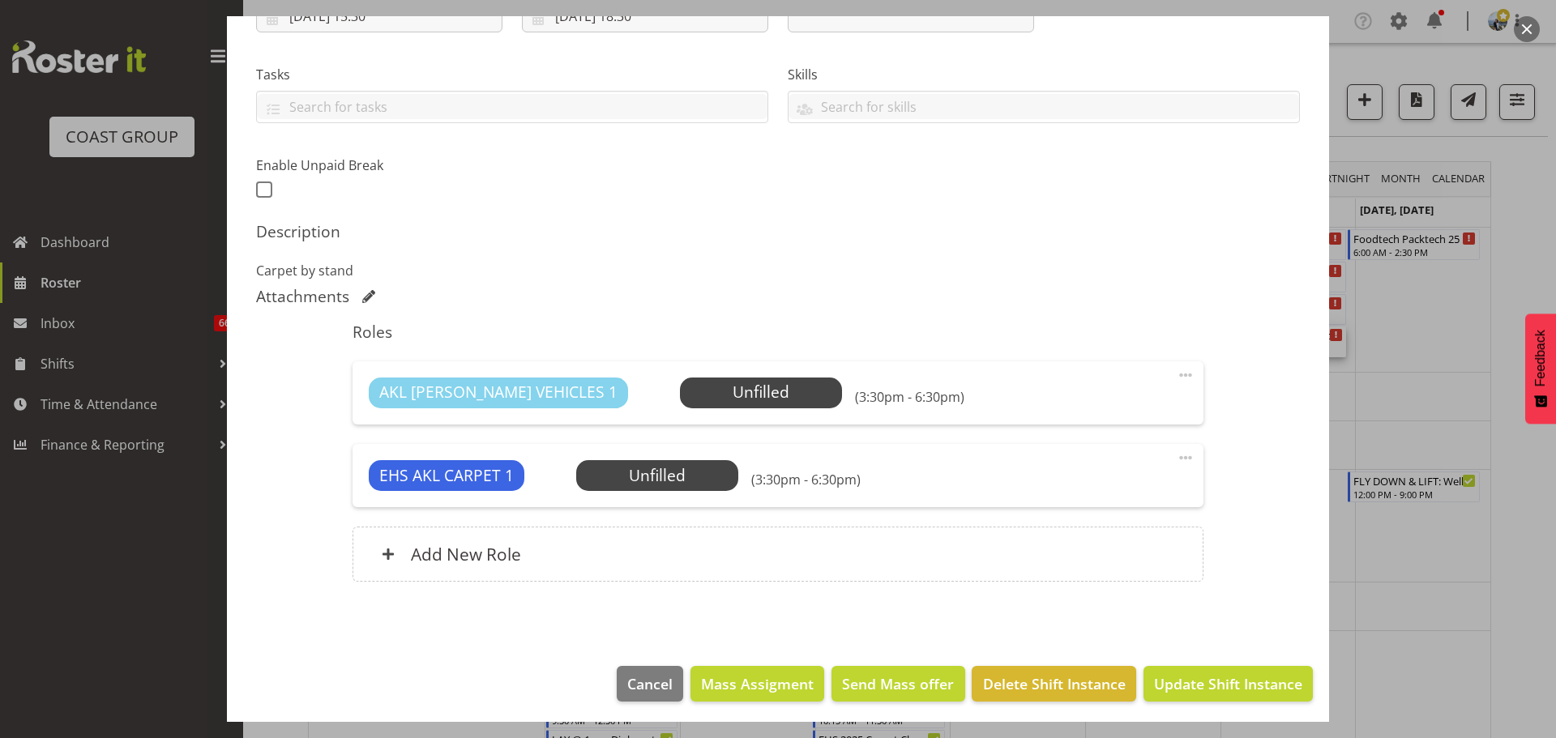
scroll to position [314, 0]
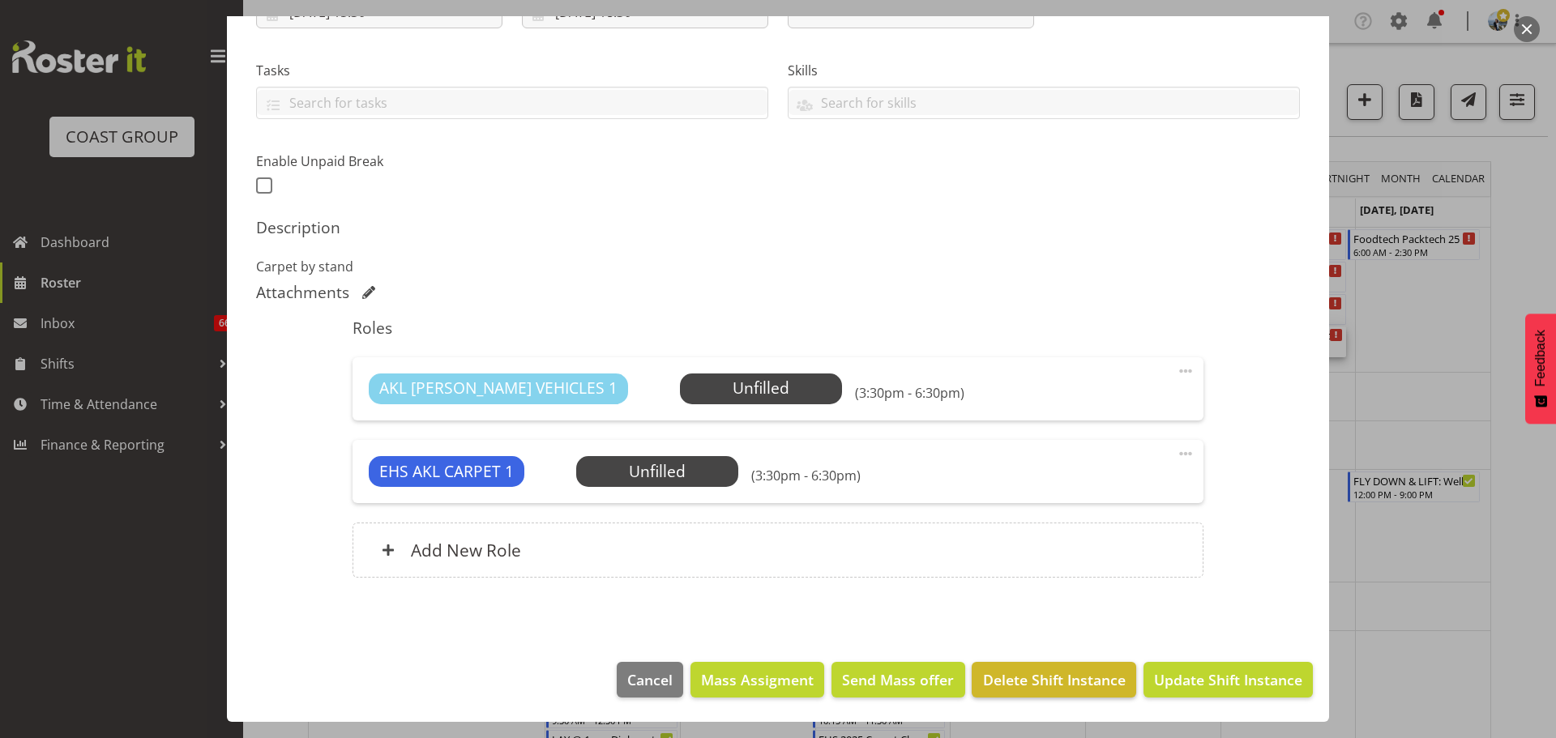
select select "9993"
click at [1074, 676] on span "Delete Shift Instance" at bounding box center [1054, 679] width 143 height 21
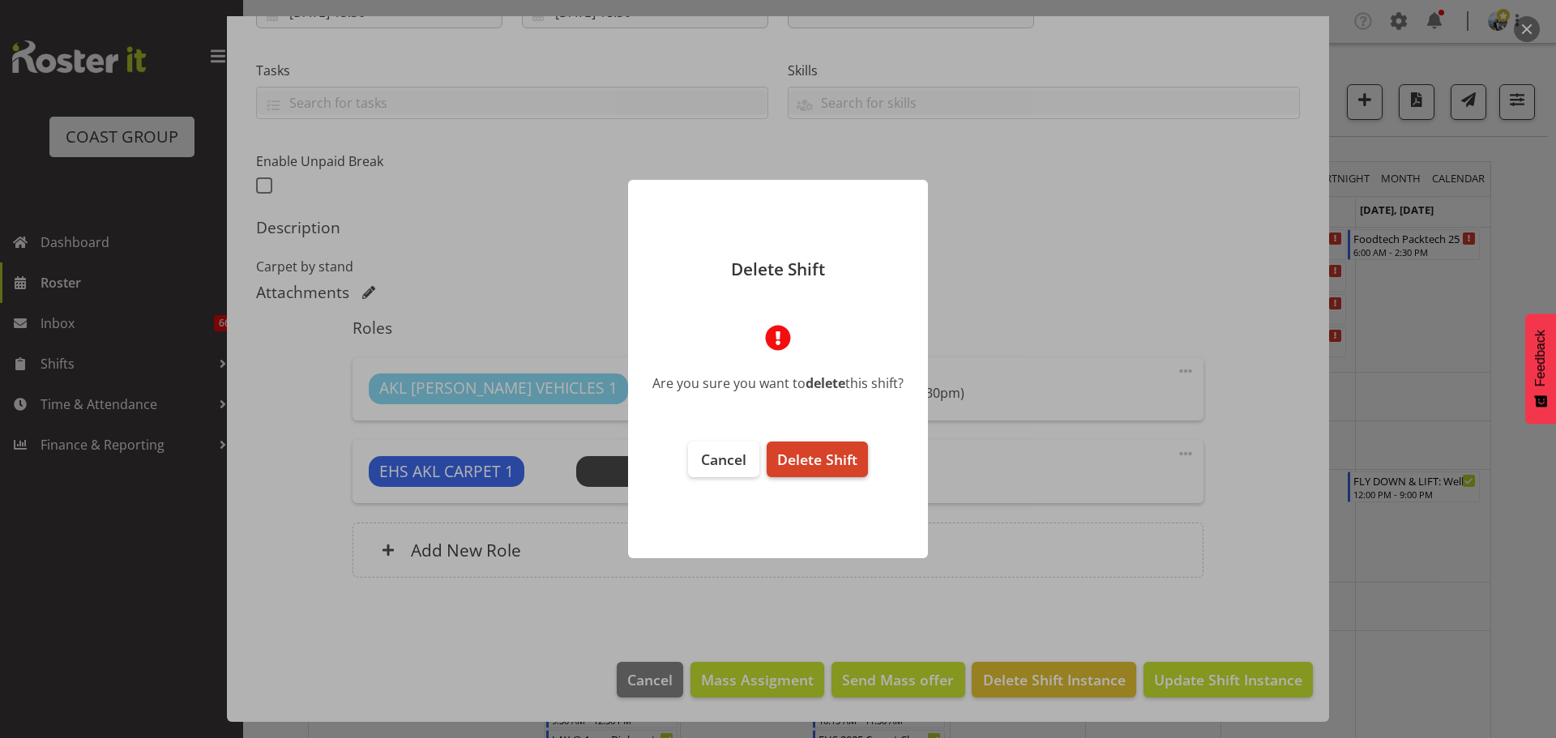
click at [847, 463] on span "Delete Shift" at bounding box center [817, 459] width 80 height 19
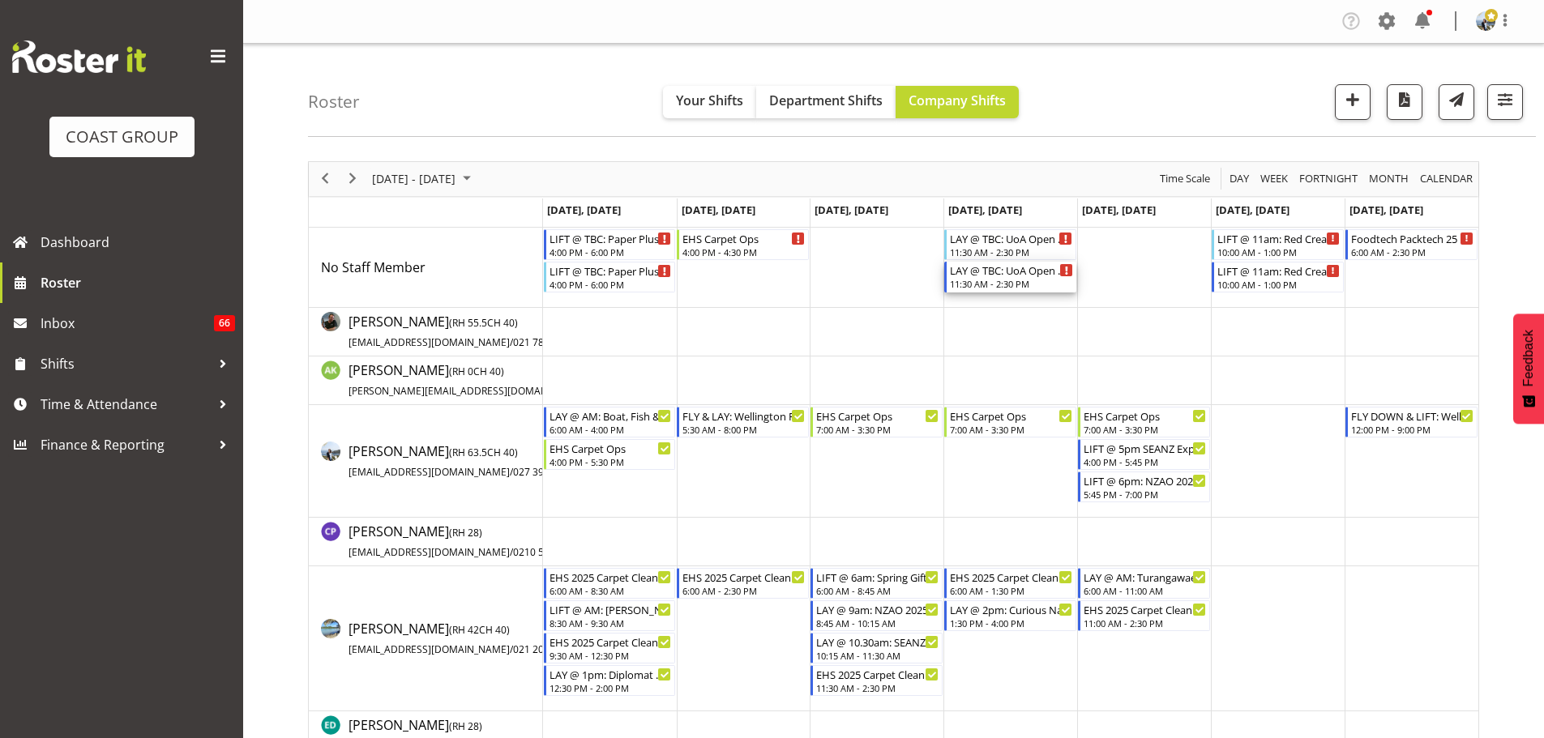
click at [1048, 275] on div "LAY @ TBC: UoA Open Day 2025 @ [GEOGRAPHIC_DATA]" at bounding box center [1011, 270] width 123 height 16
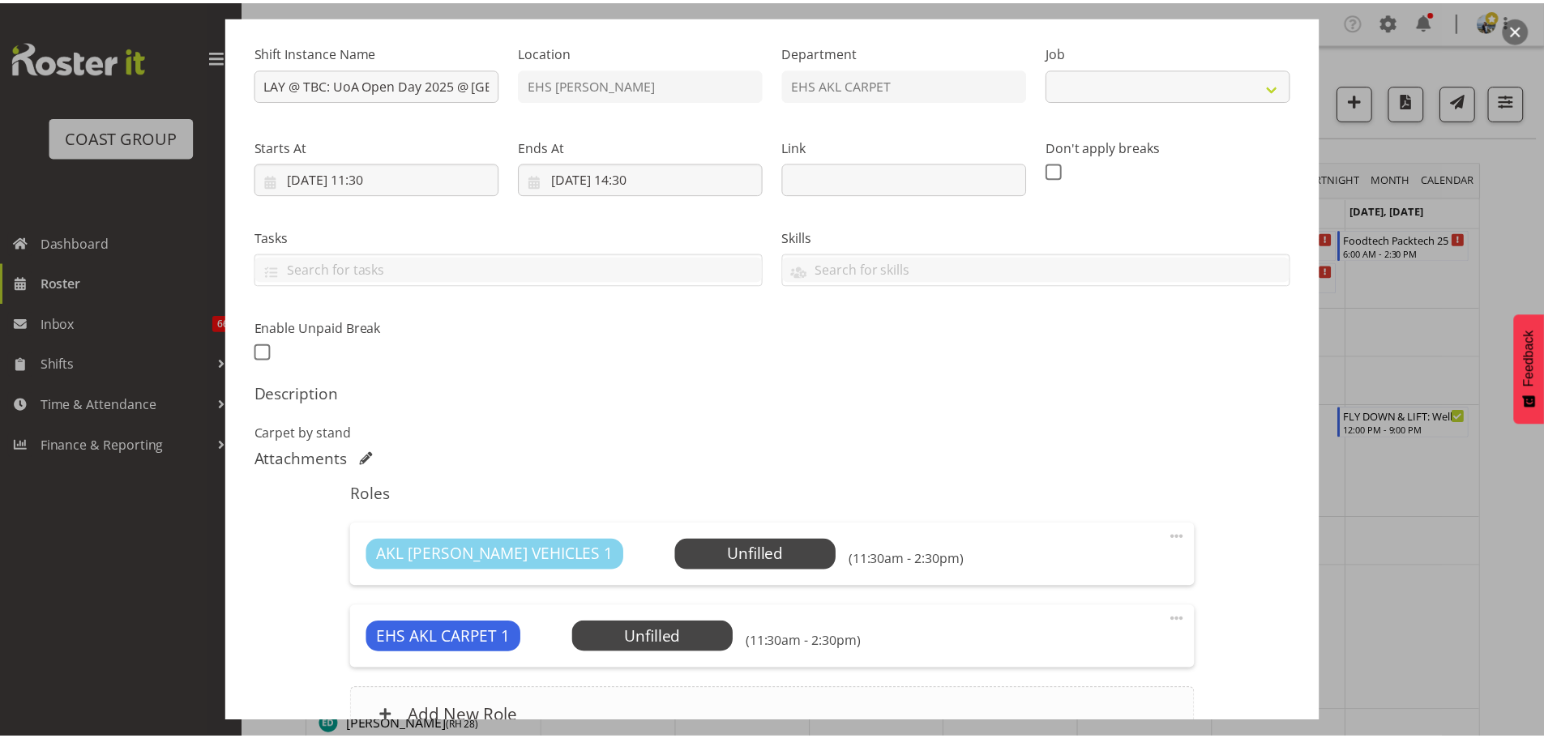
scroll to position [314, 0]
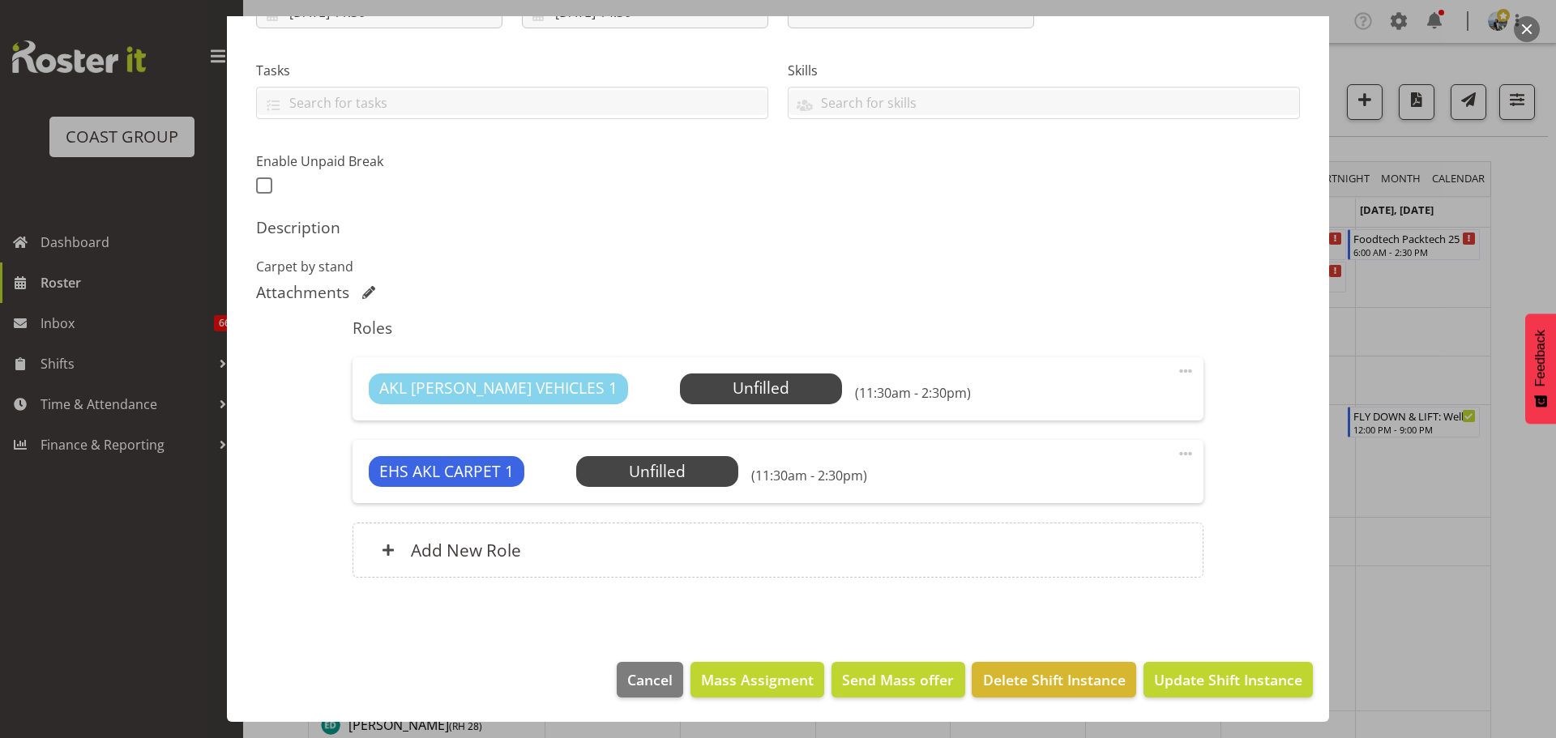
select select "9993"
click at [1048, 679] on span "Delete Shift Instance" at bounding box center [1054, 679] width 143 height 21
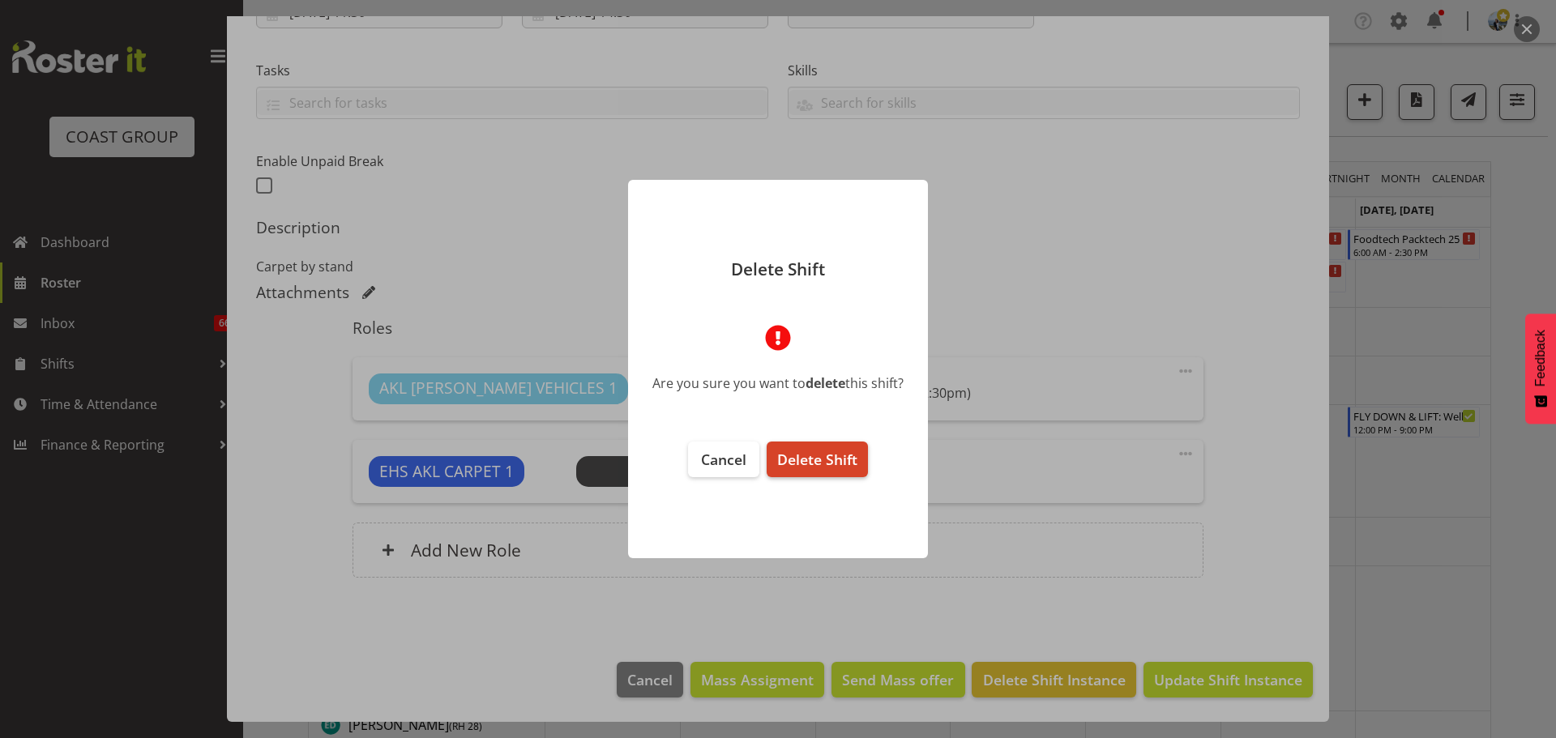
click at [842, 457] on span "Delete Shift" at bounding box center [817, 459] width 80 height 19
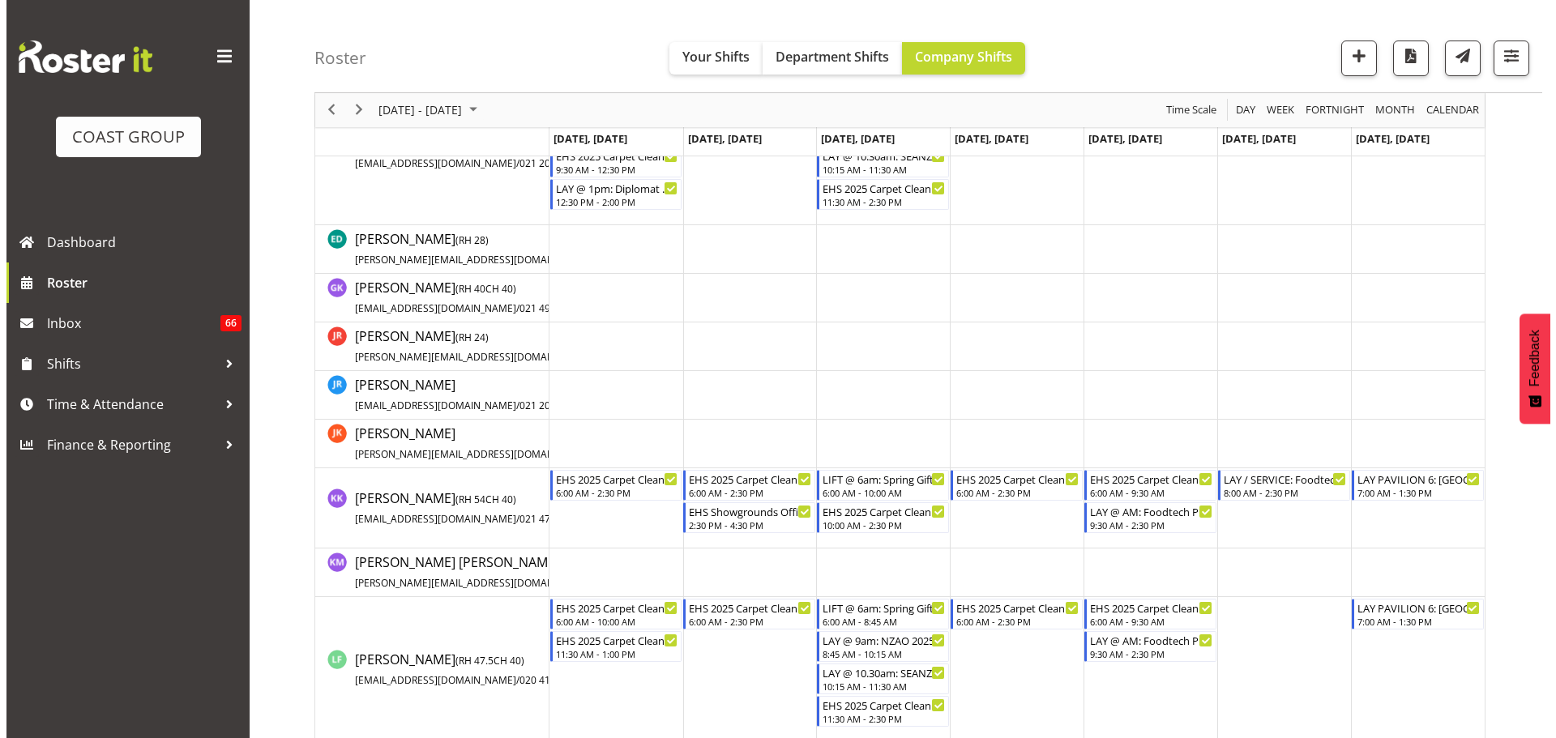
scroll to position [810, 0]
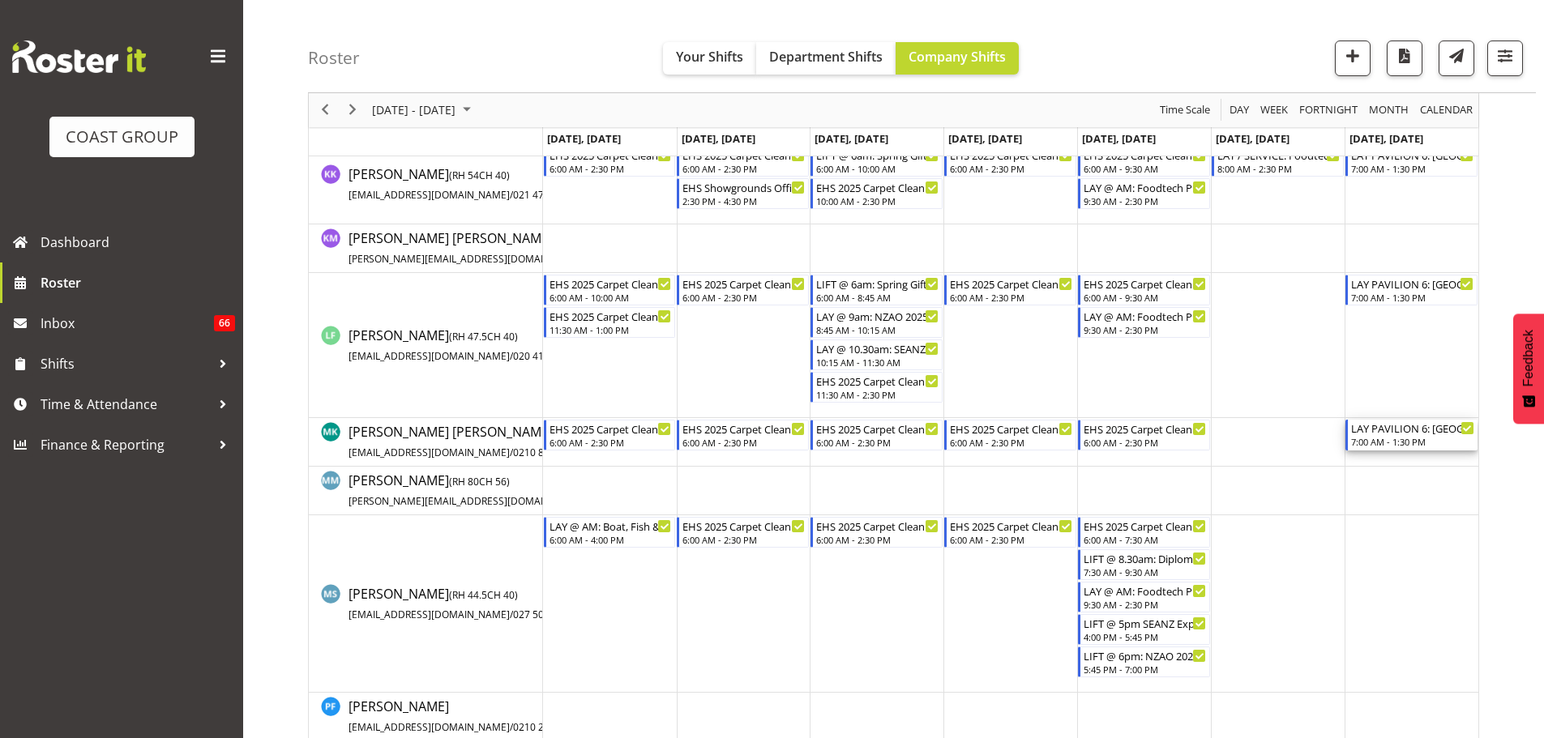
click at [1390, 431] on div "LAY PAVILION 6: [GEOGRAPHIC_DATA] Home Show 2025 @ [GEOGRAPHIC_DATA]" at bounding box center [1412, 428] width 123 height 16
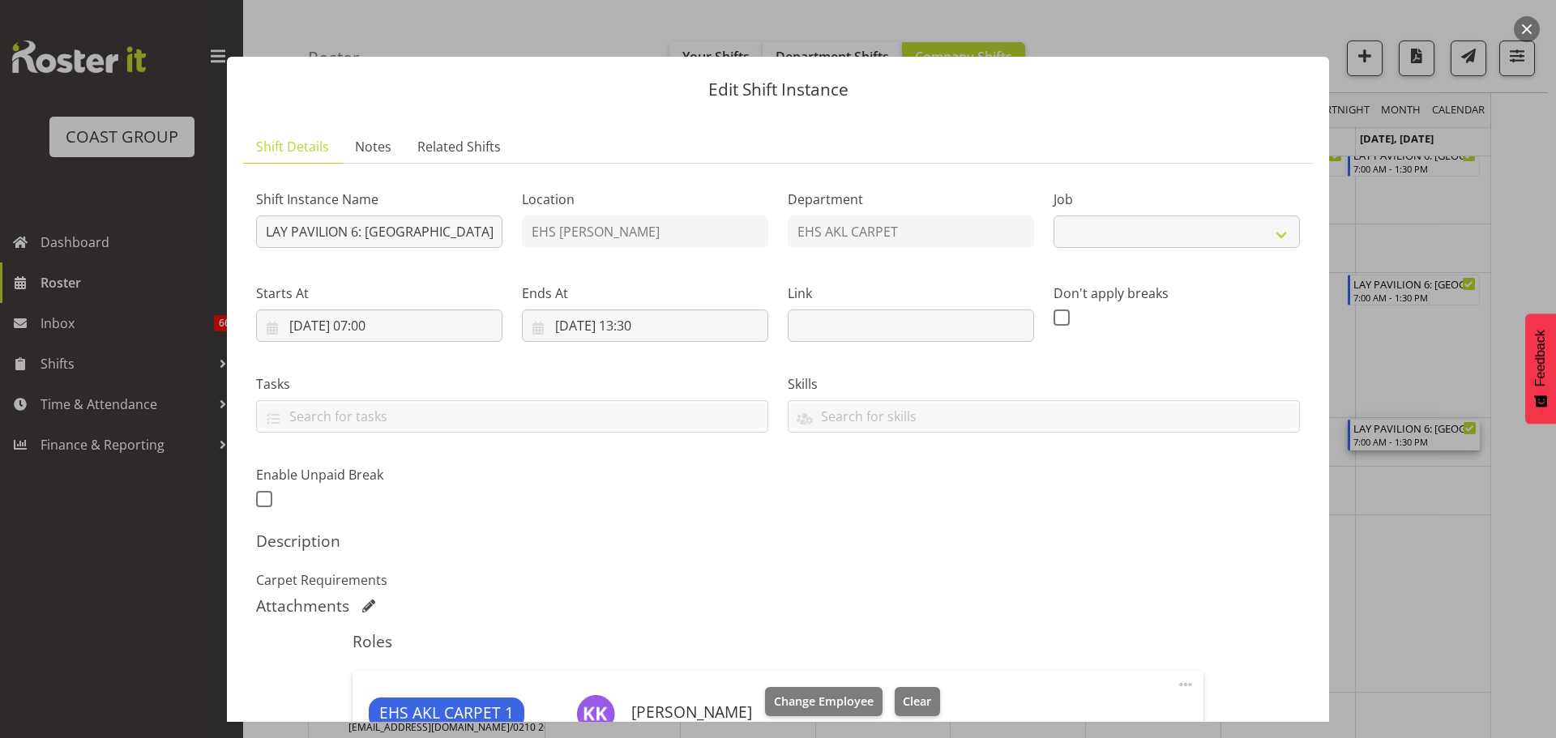
select select "9932"
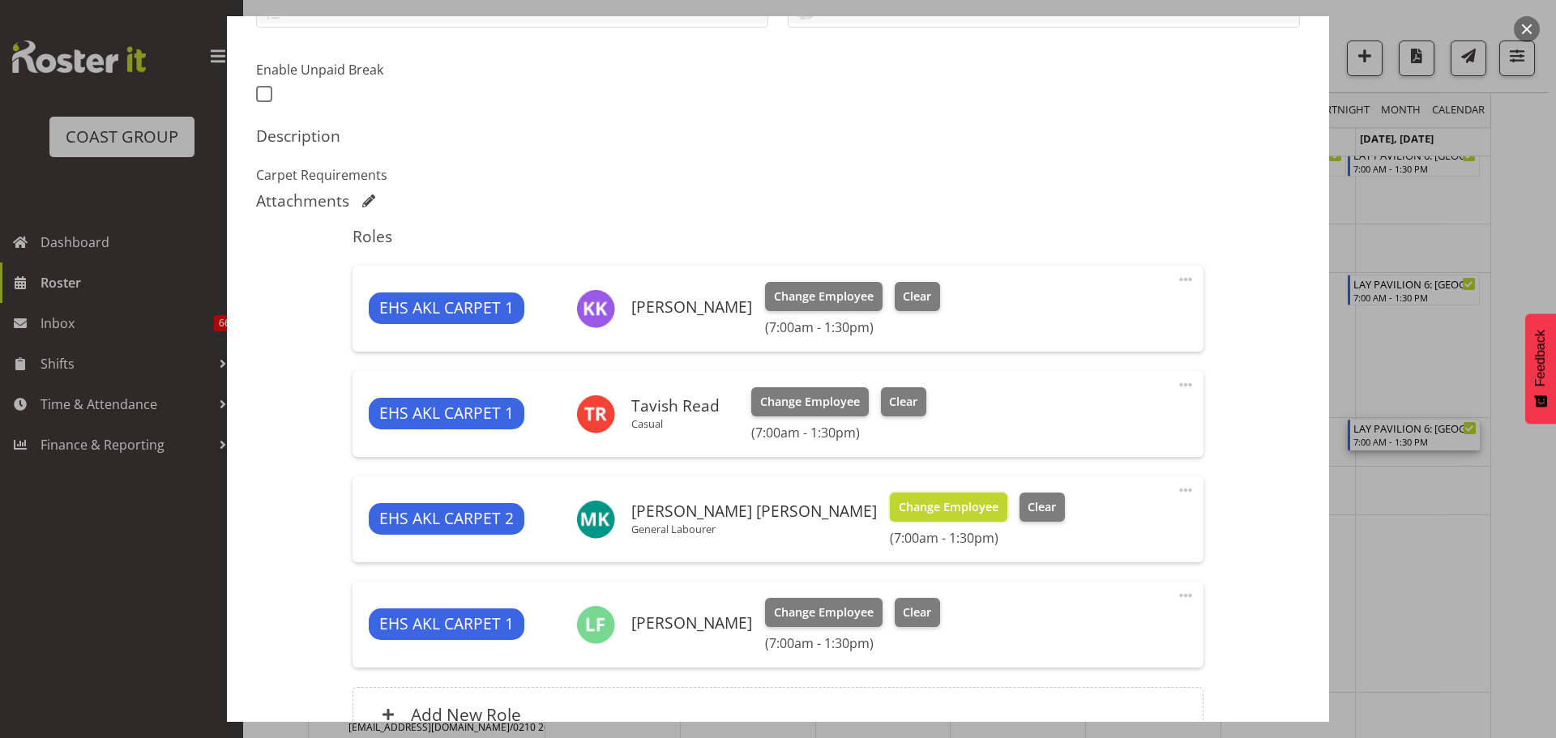
click at [899, 505] on span "Change Employee" at bounding box center [949, 507] width 100 height 18
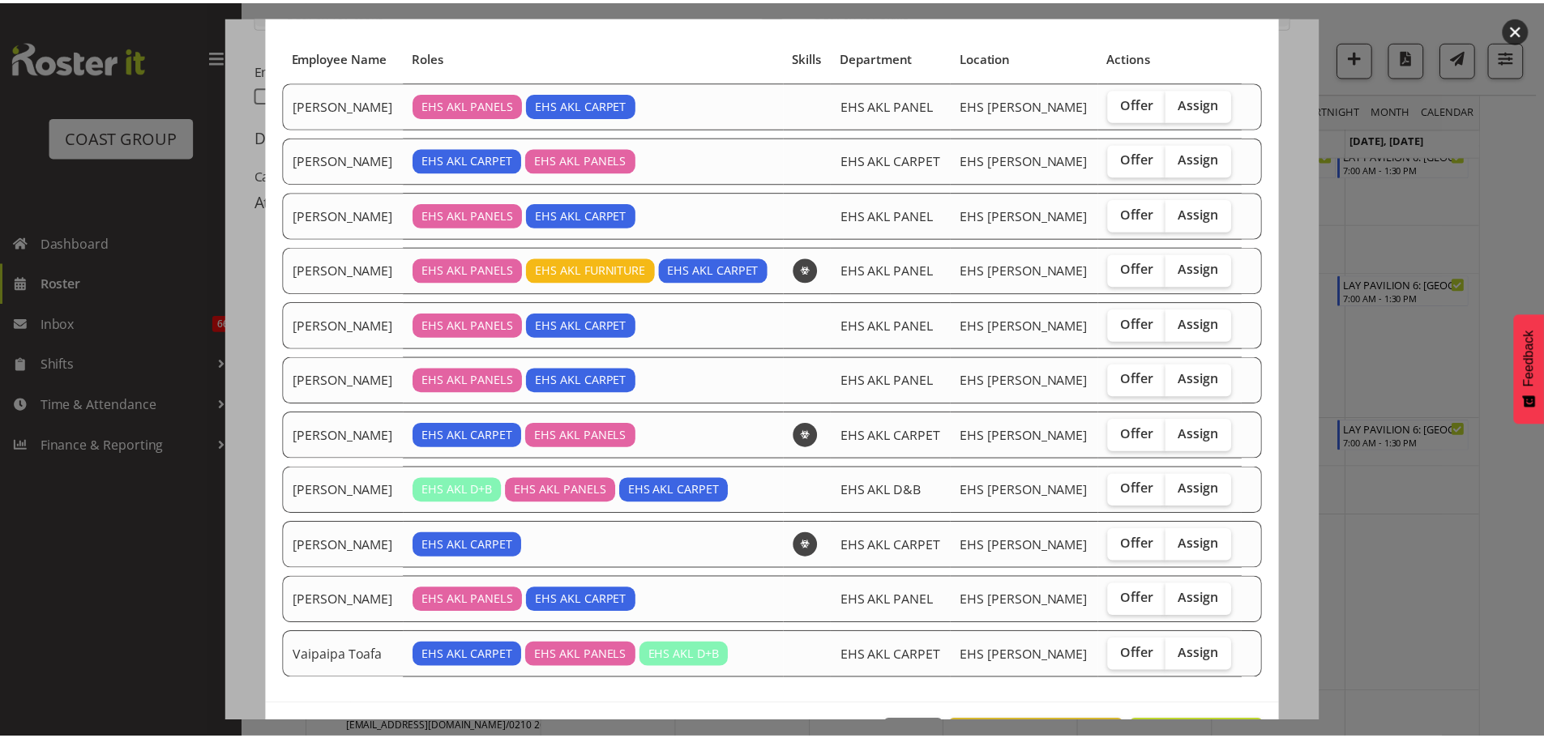
scroll to position [159, 0]
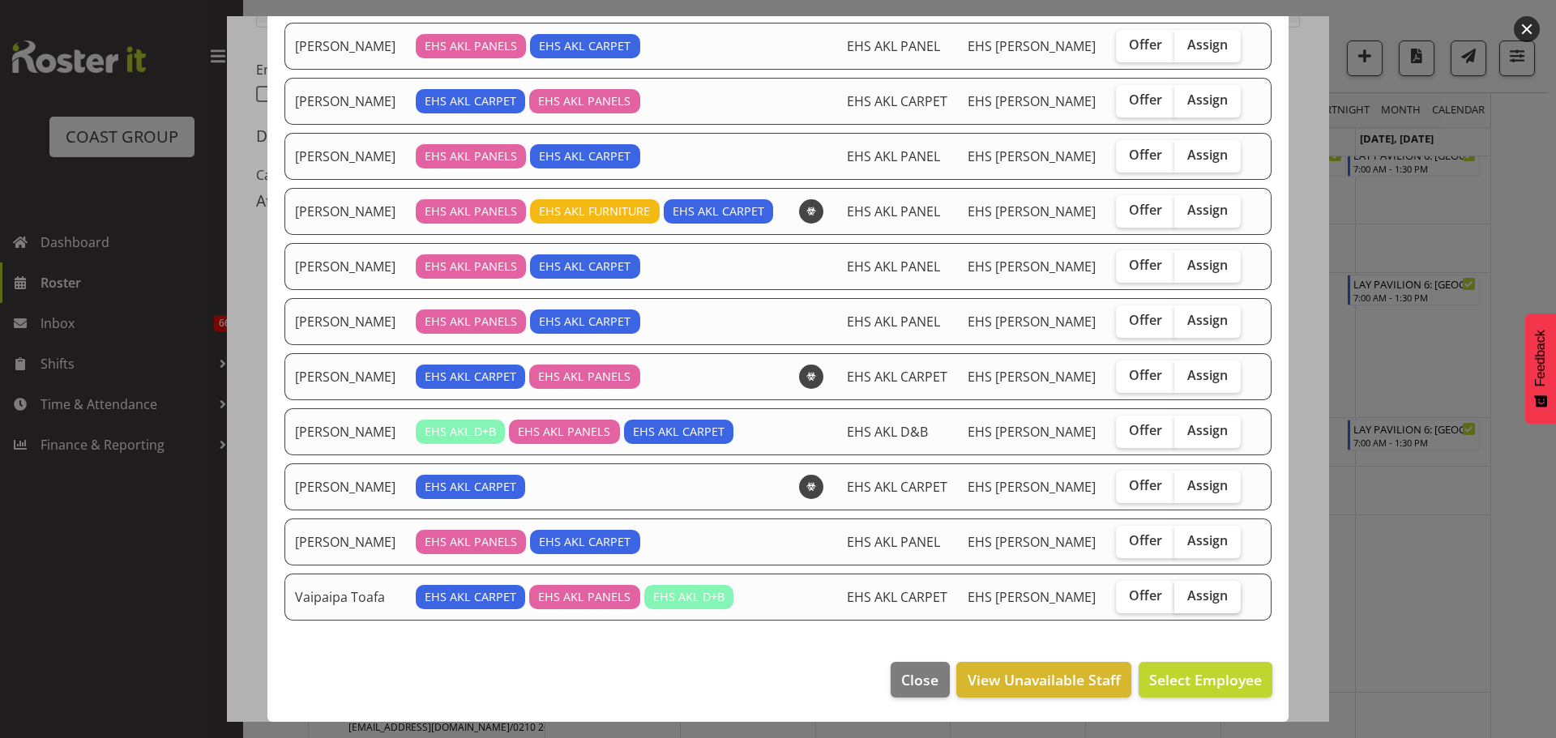
click at [1207, 593] on span "Assign" at bounding box center [1207, 595] width 41 height 16
click at [1185, 593] on input "Assign" at bounding box center [1179, 596] width 11 height 11
checkbox input "true"
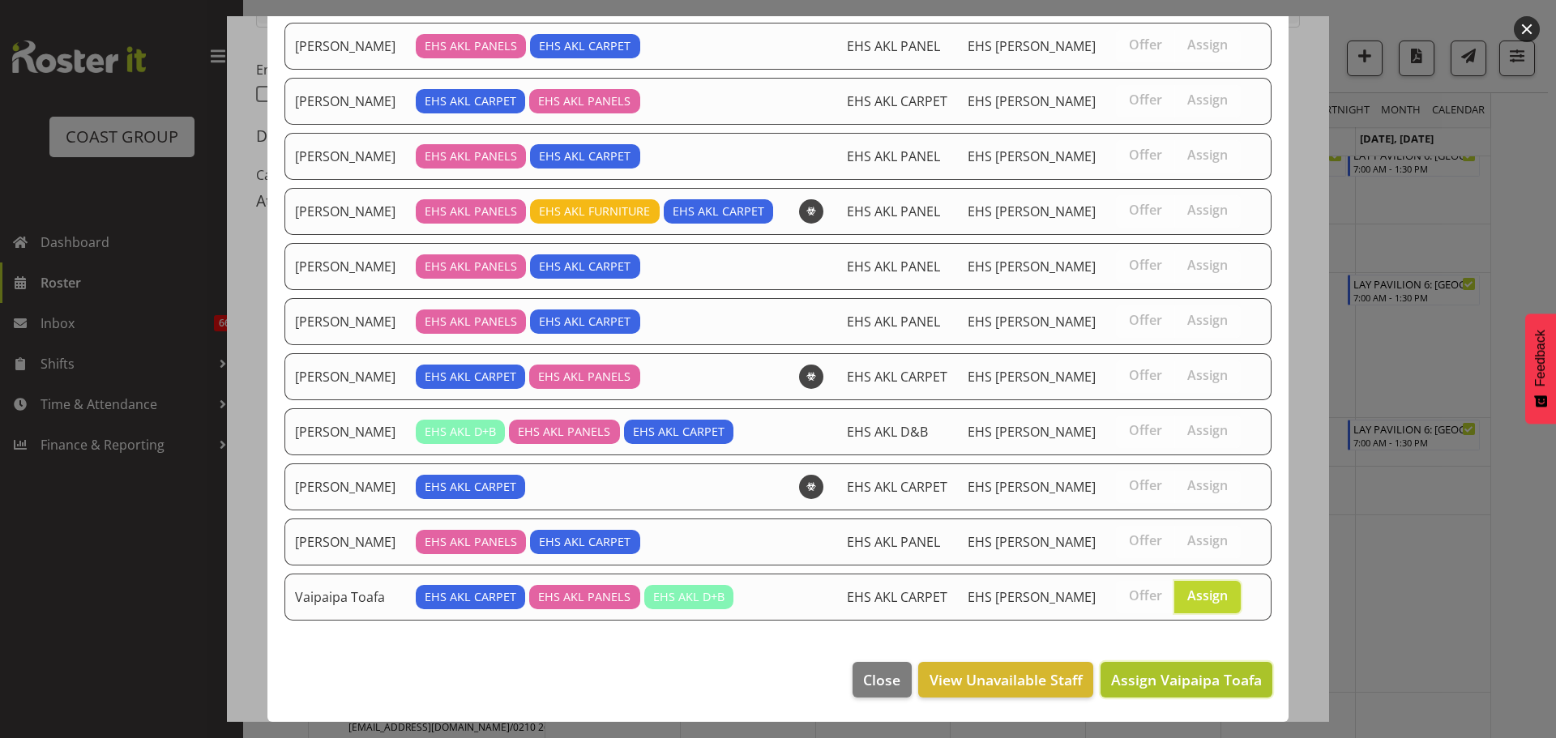
click at [1215, 679] on span "Assign Vaipaipa Toafa" at bounding box center [1186, 679] width 151 height 19
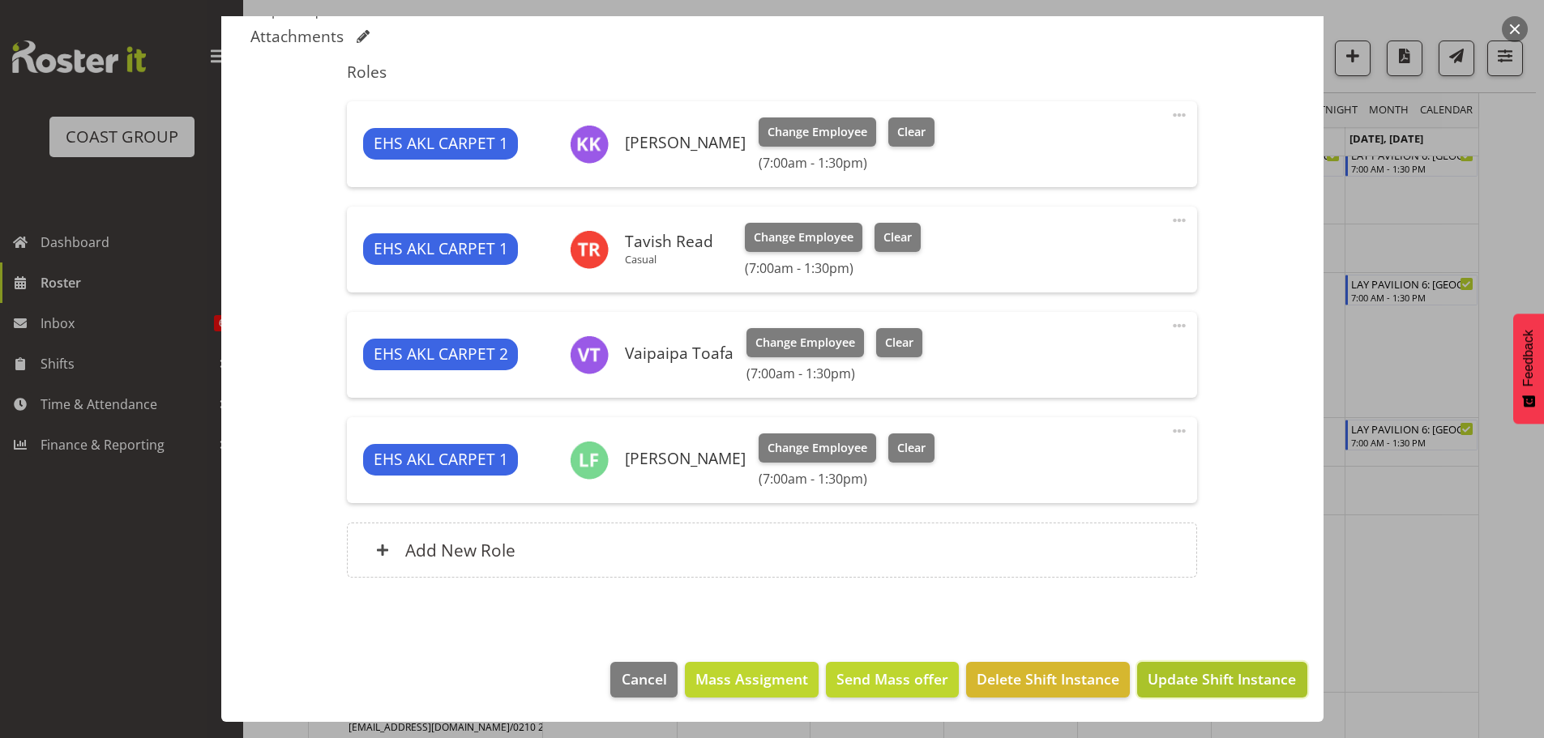
click at [1219, 664] on button "Update Shift Instance" at bounding box center [1221, 680] width 169 height 36
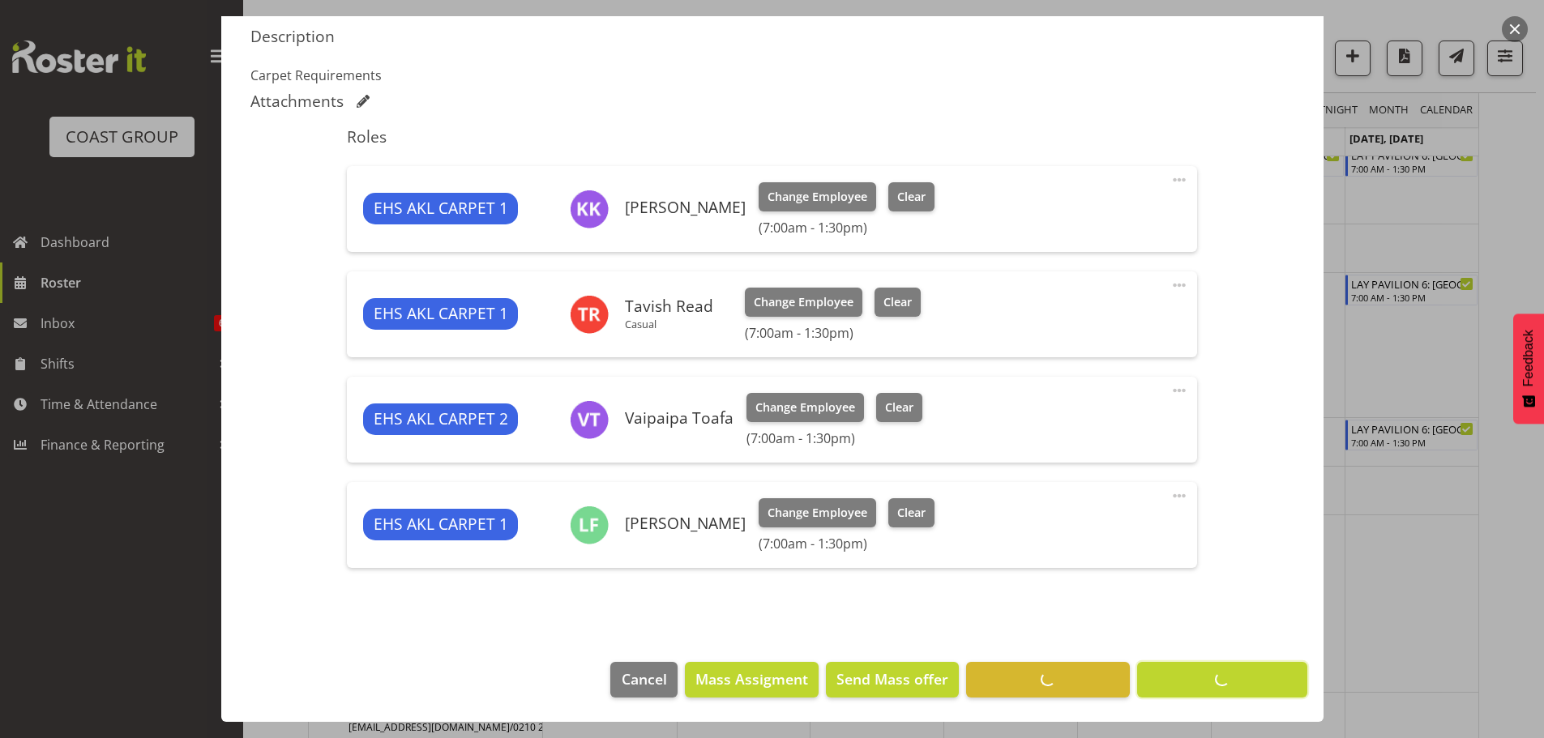
scroll to position [618, 0]
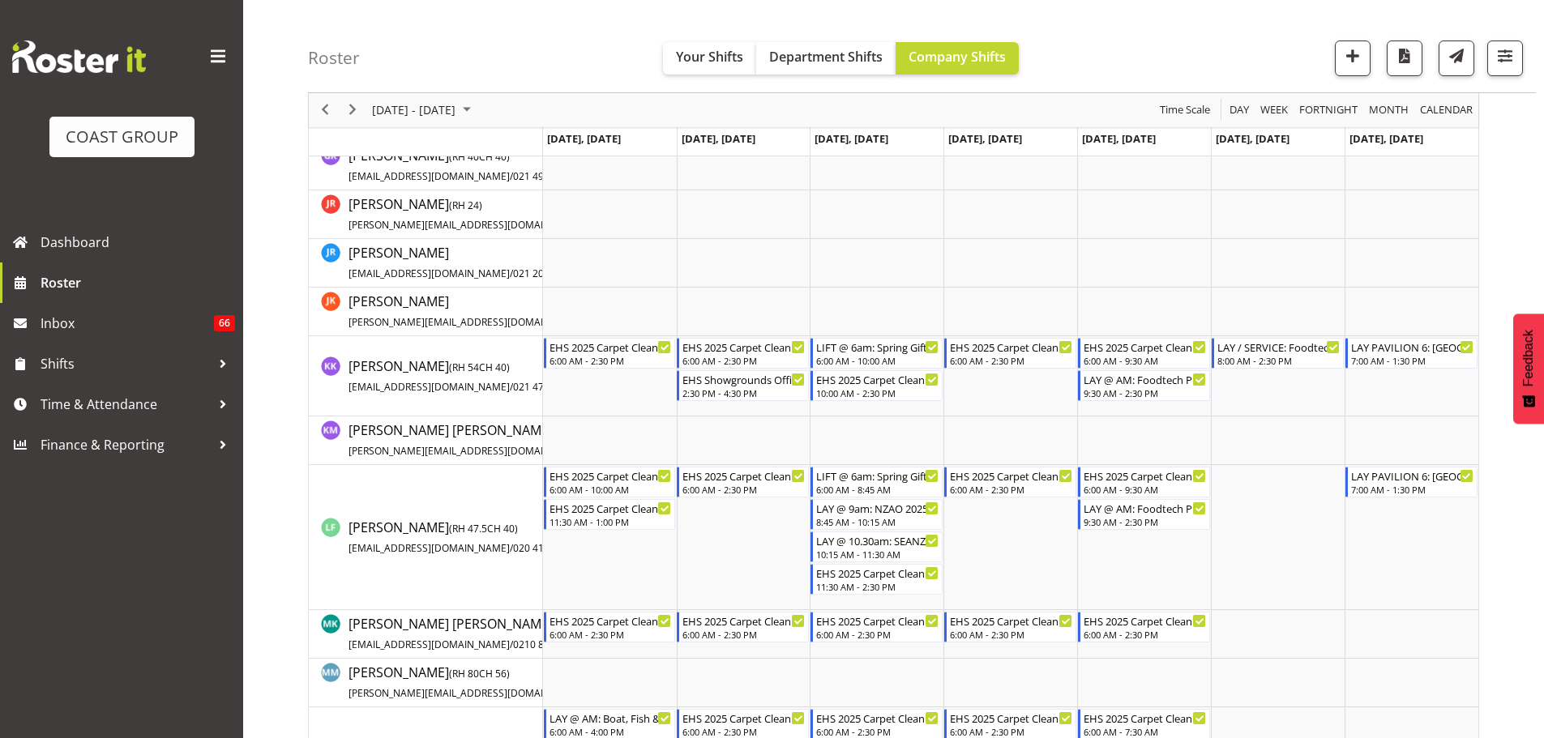
click at [452, 99] on div "[DATE] - [DATE]" at bounding box center [423, 110] width 114 height 34
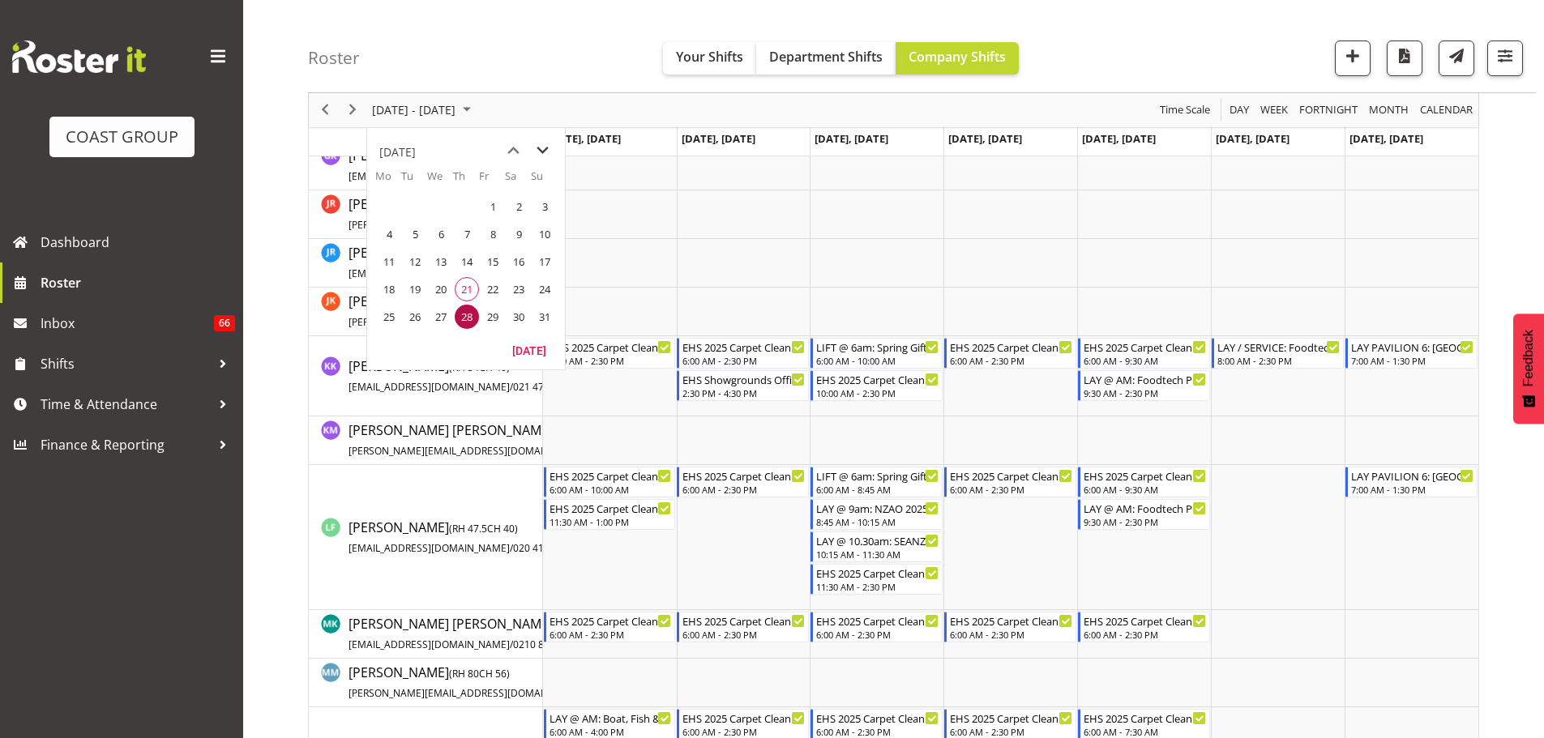
click at [549, 144] on span "next month" at bounding box center [542, 150] width 28 height 29
click at [426, 231] on span "9" at bounding box center [415, 234] width 24 height 24
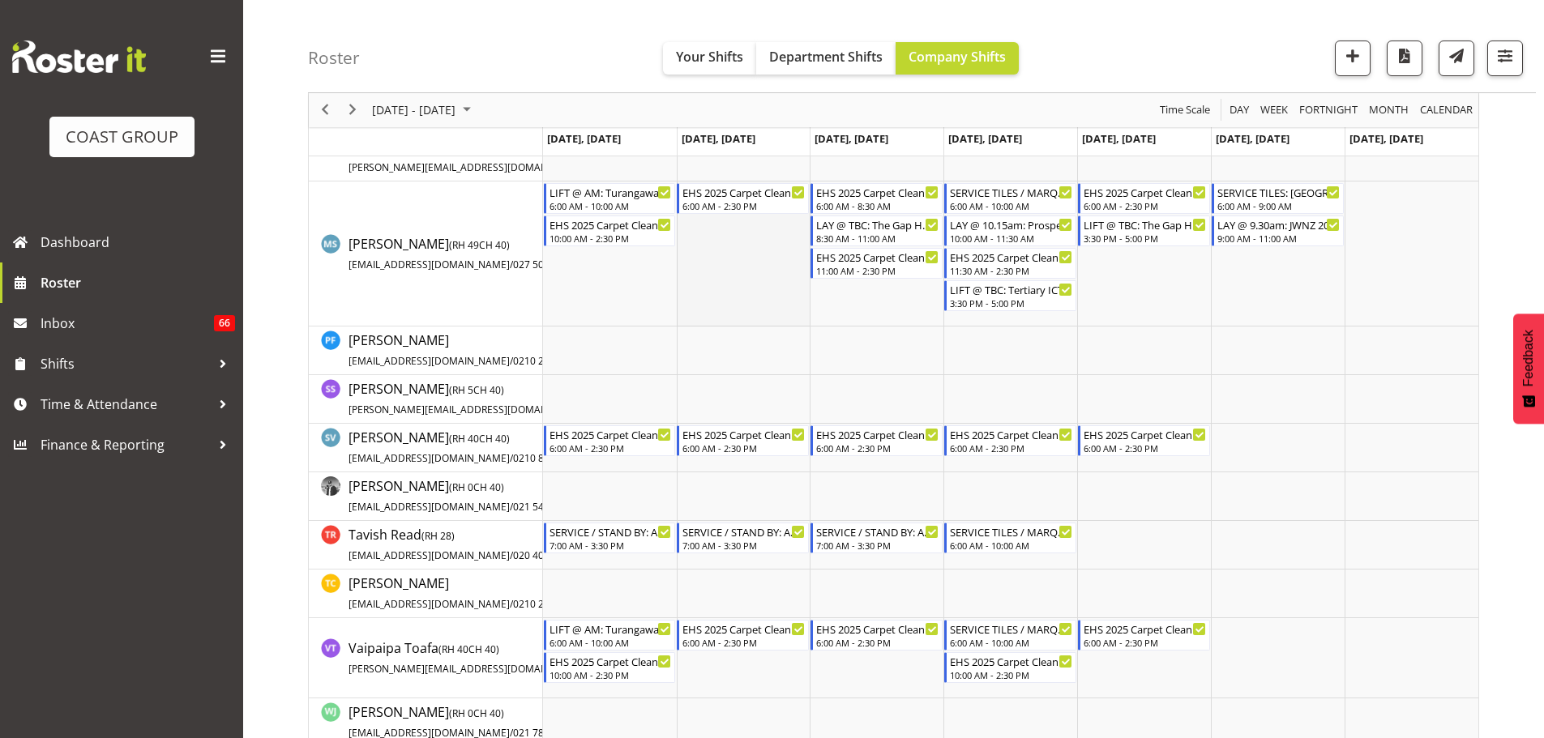
scroll to position [1104, 0]
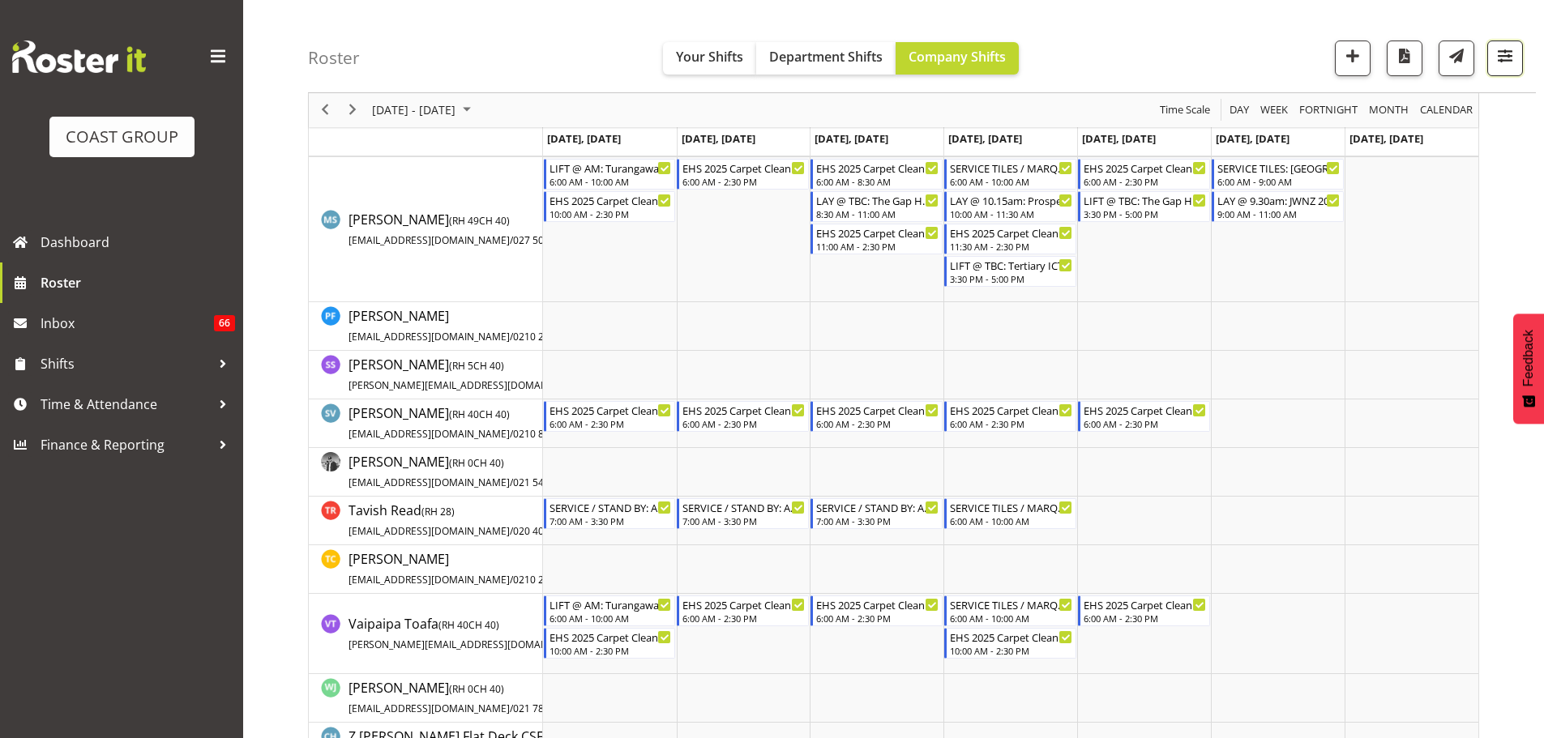
click at [1507, 72] on button "button" at bounding box center [1505, 59] width 36 height 36
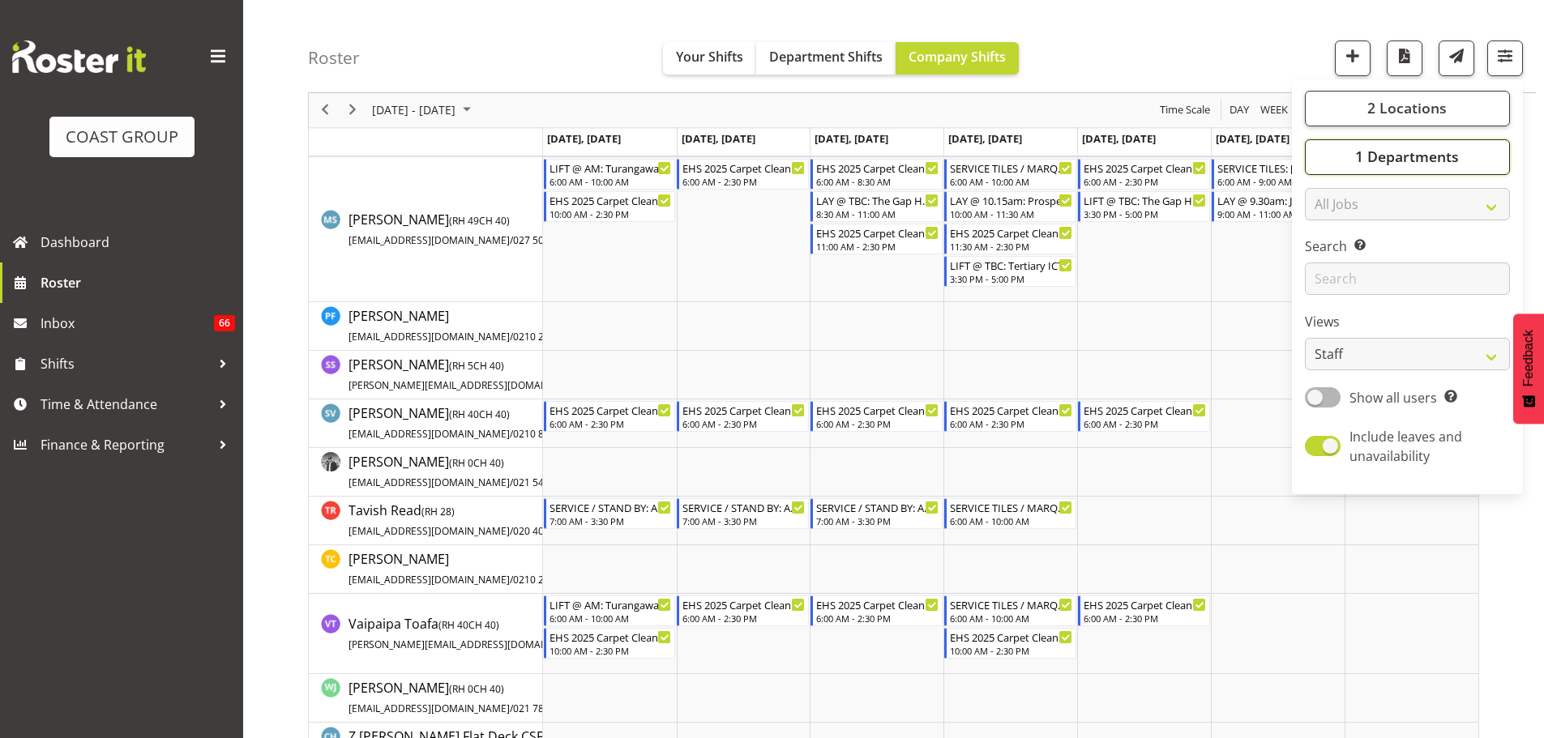
click at [1446, 168] on button "1 Departments" at bounding box center [1407, 157] width 205 height 36
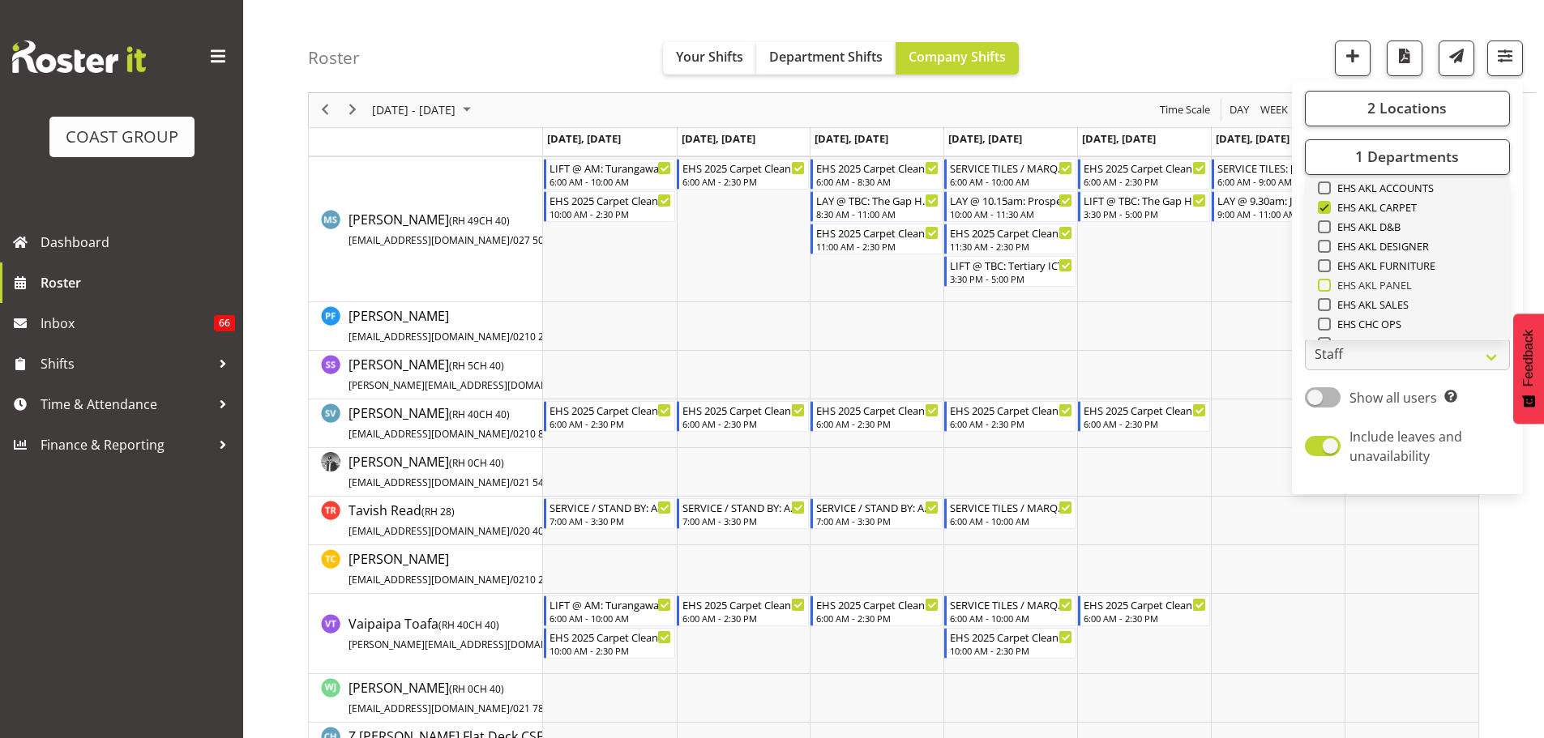
click at [1386, 288] on span "EHS AKL PANEL" at bounding box center [1371, 285] width 82 height 13
click at [1328, 288] on input "EHS AKL PANEL" at bounding box center [1323, 285] width 11 height 11
checkbox input "true"
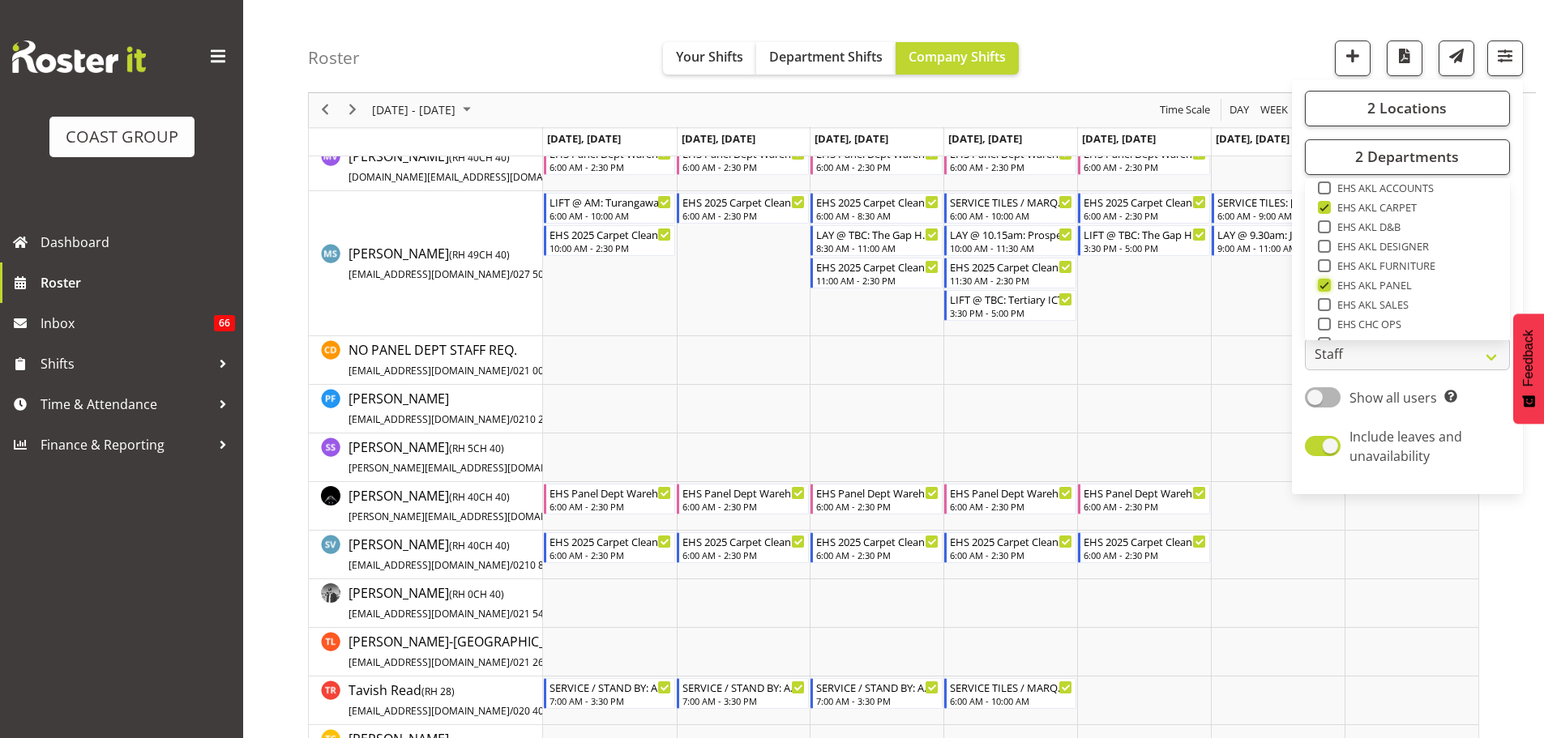
scroll to position [2482, 0]
